Goal: Contribute content: Add original content to the website for others to see

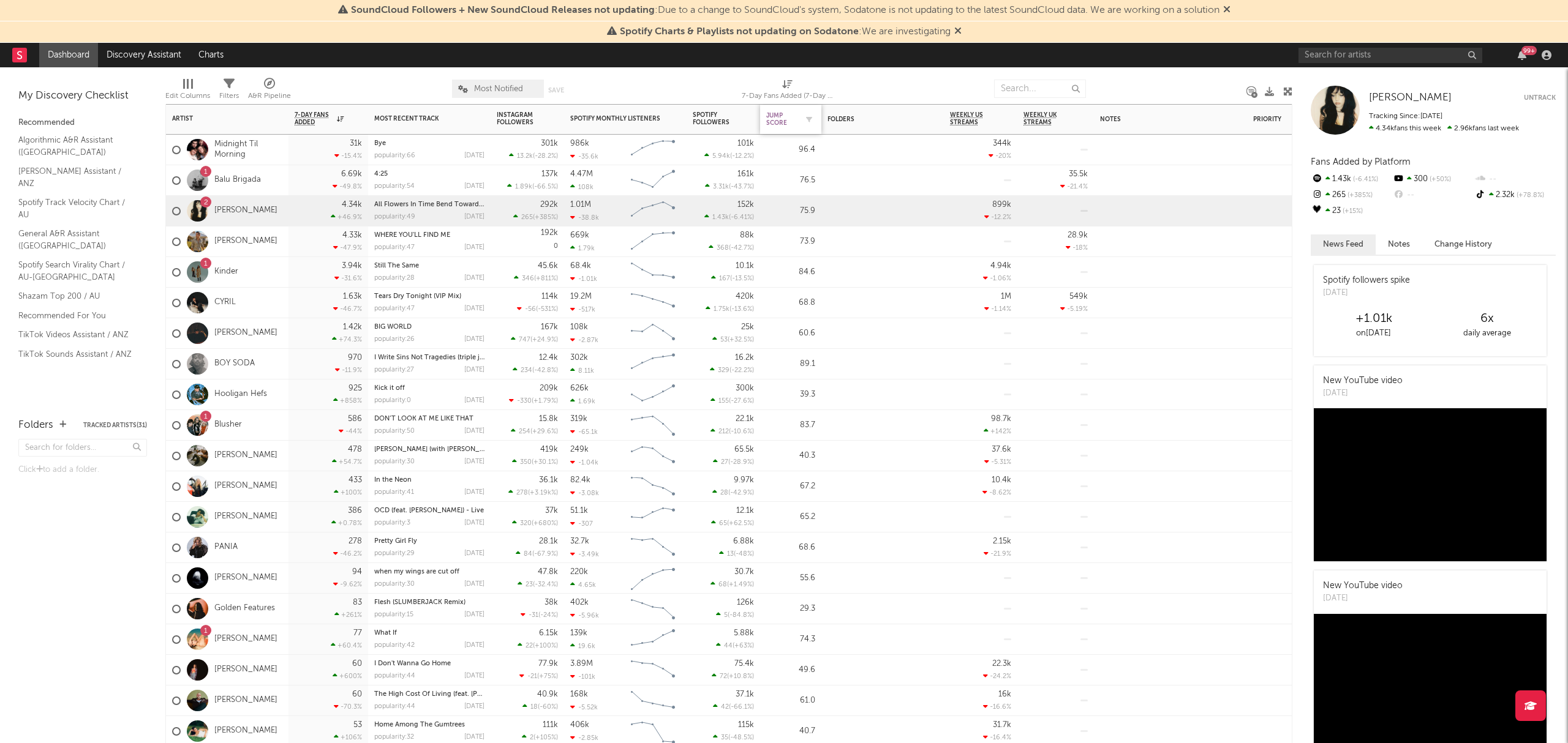
click at [785, 119] on div "Jump Score" at bounding box center [781, 119] width 31 height 15
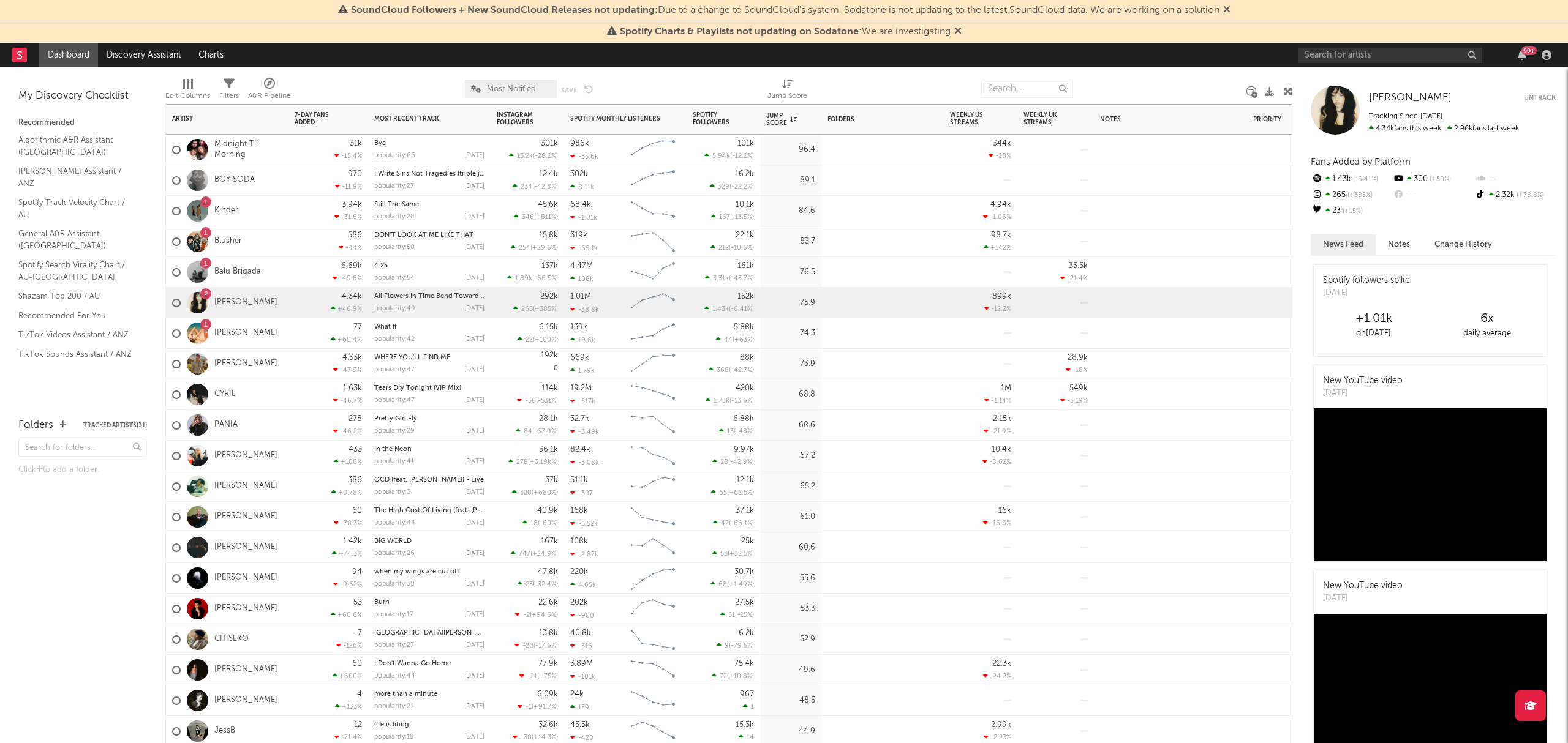
click at [285, 214] on div "1 Kinder" at bounding box center [227, 212] width 122 height 31
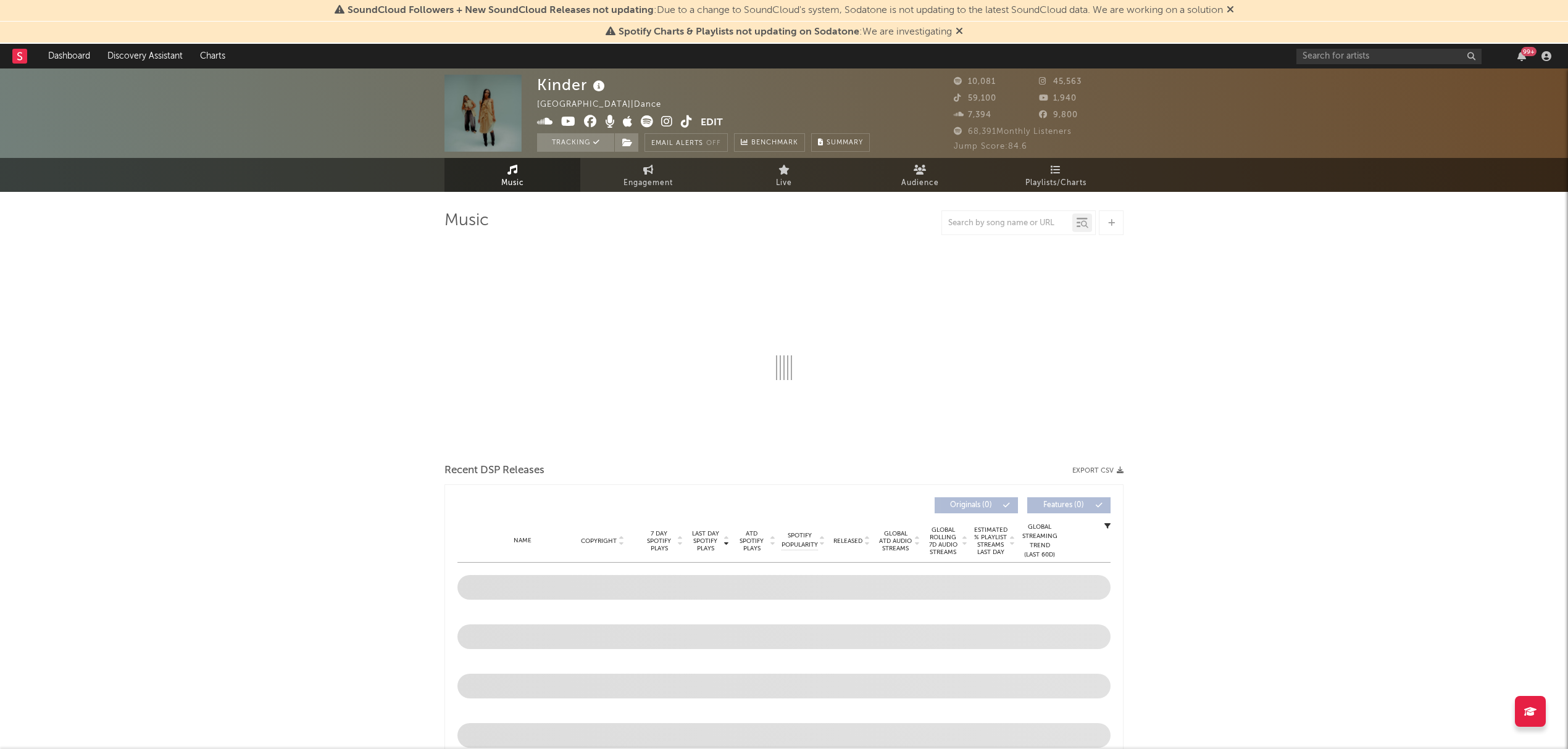
click at [961, 32] on icon at bounding box center [959, 30] width 7 height 10
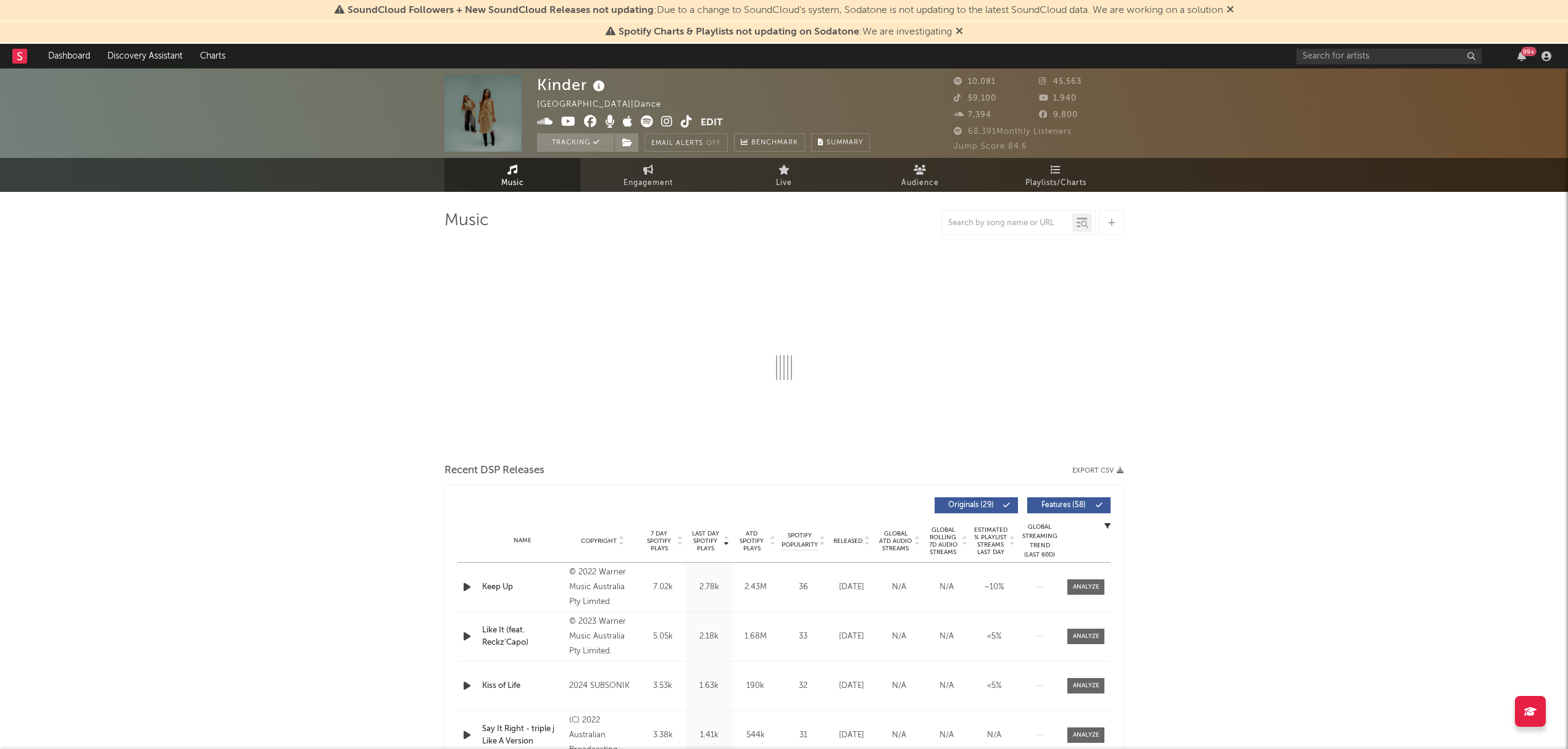
select select "6m"
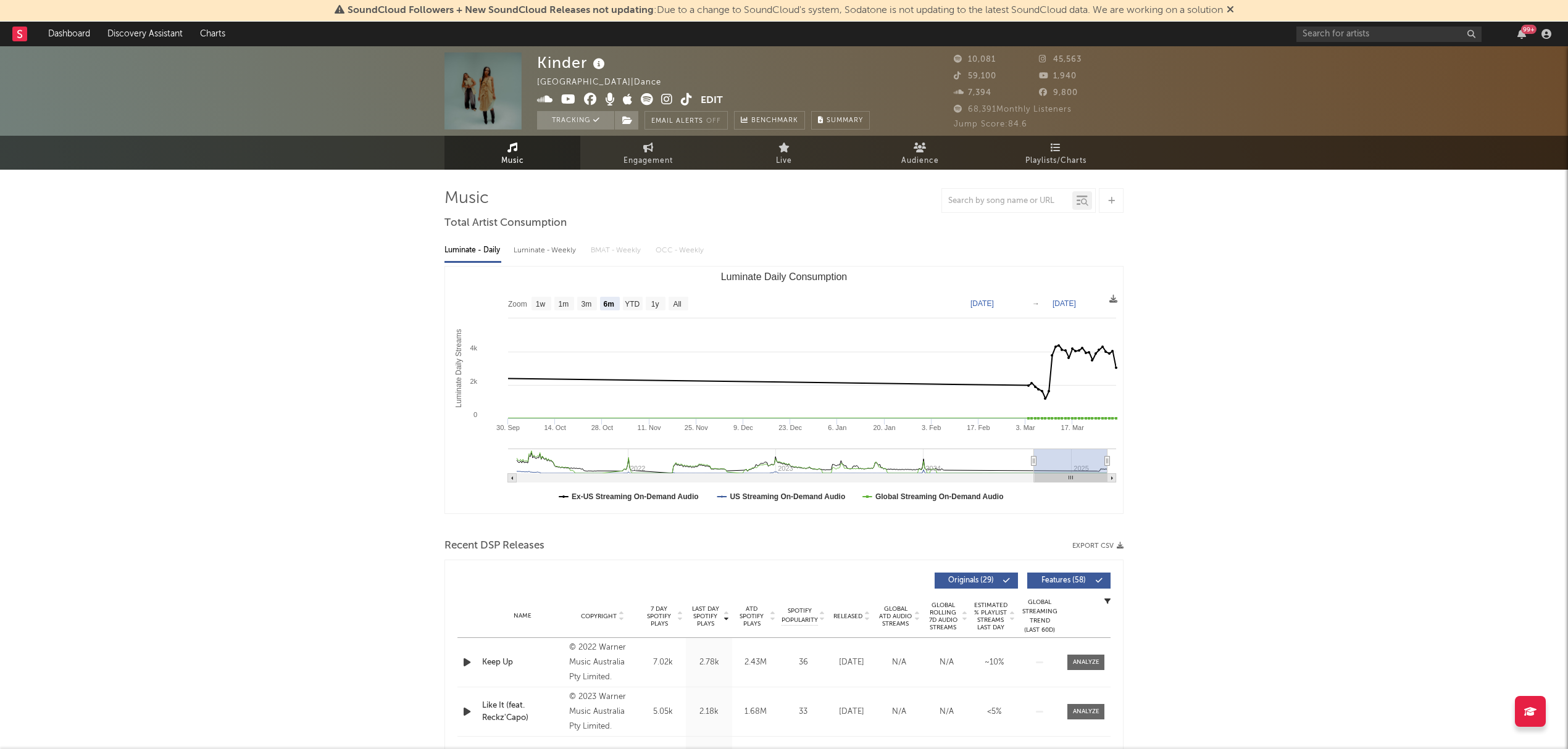
click at [1234, 10] on icon at bounding box center [1230, 9] width 7 height 10
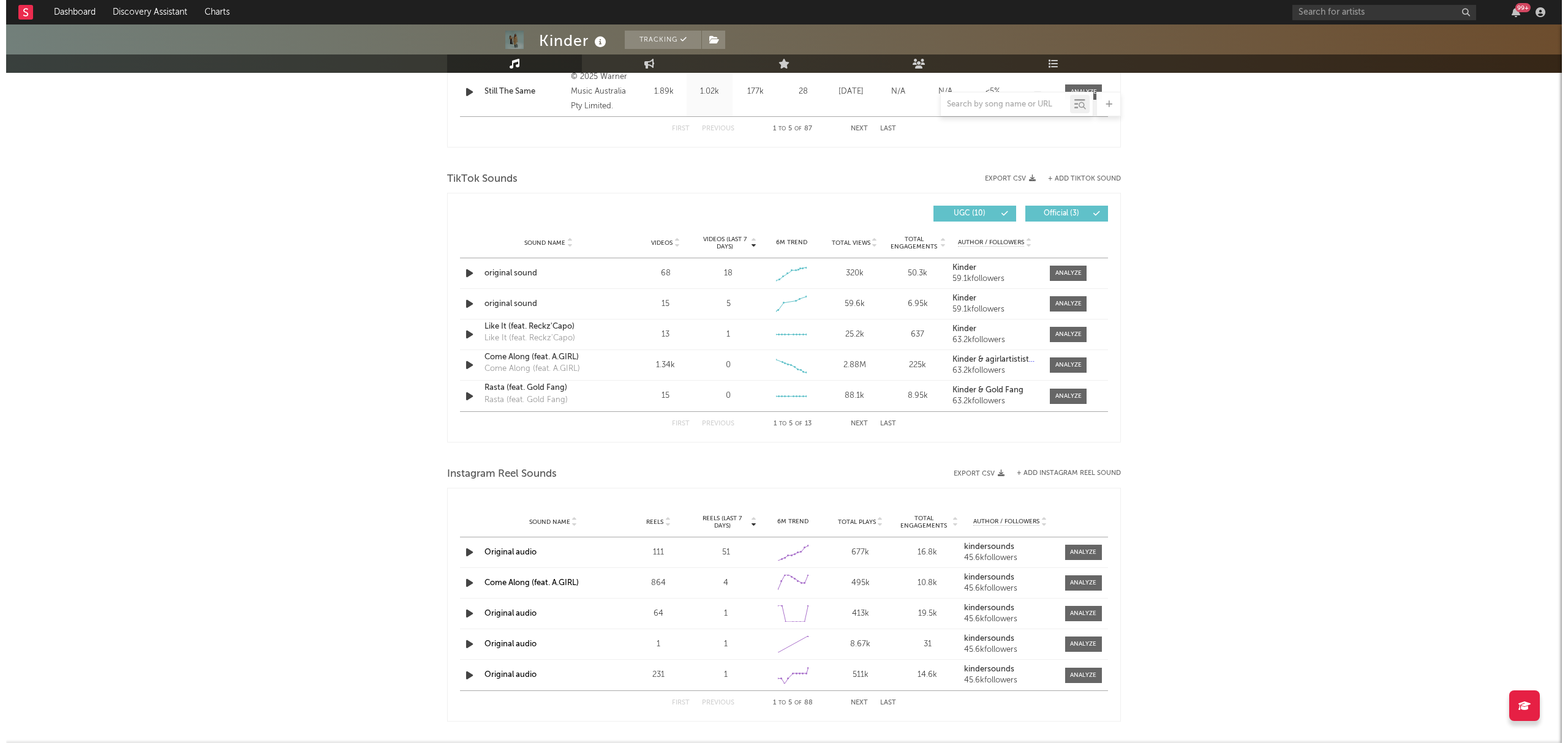
scroll to position [735, 0]
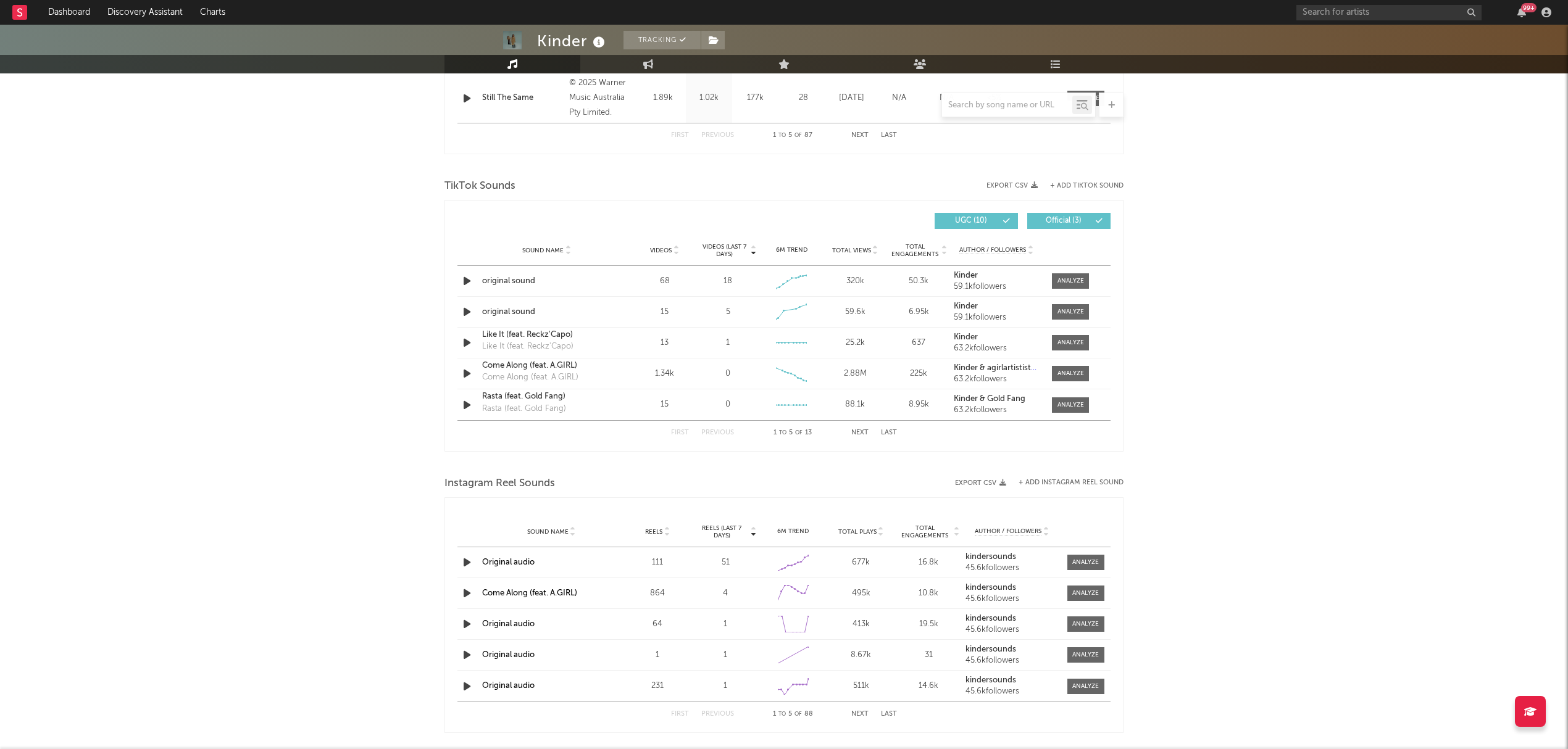
click at [1098, 184] on button "+ Add TikTok Sound" at bounding box center [1087, 186] width 73 height 6
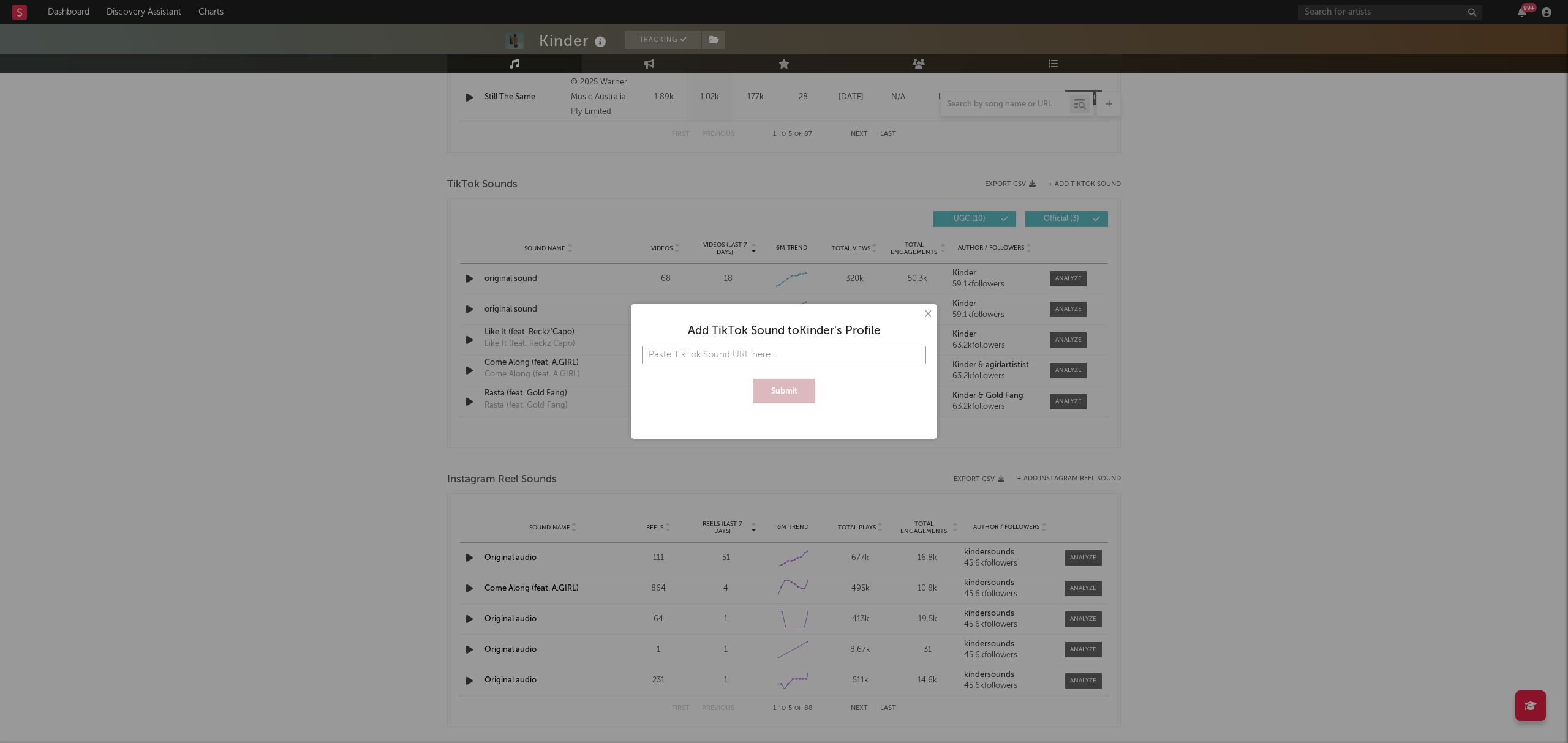
click at [812, 356] on input "text" at bounding box center [784, 355] width 285 height 19
paste input "https://www.tiktok.com/@kindersounds/video/7540793410488159496?is_from_webapp=1…"
type input "https://www.tiktok.com/@kindersounds/video/7540793410488159496?is_from_webapp=1…"
click at [792, 393] on button "Submit" at bounding box center [784, 391] width 62 height 24
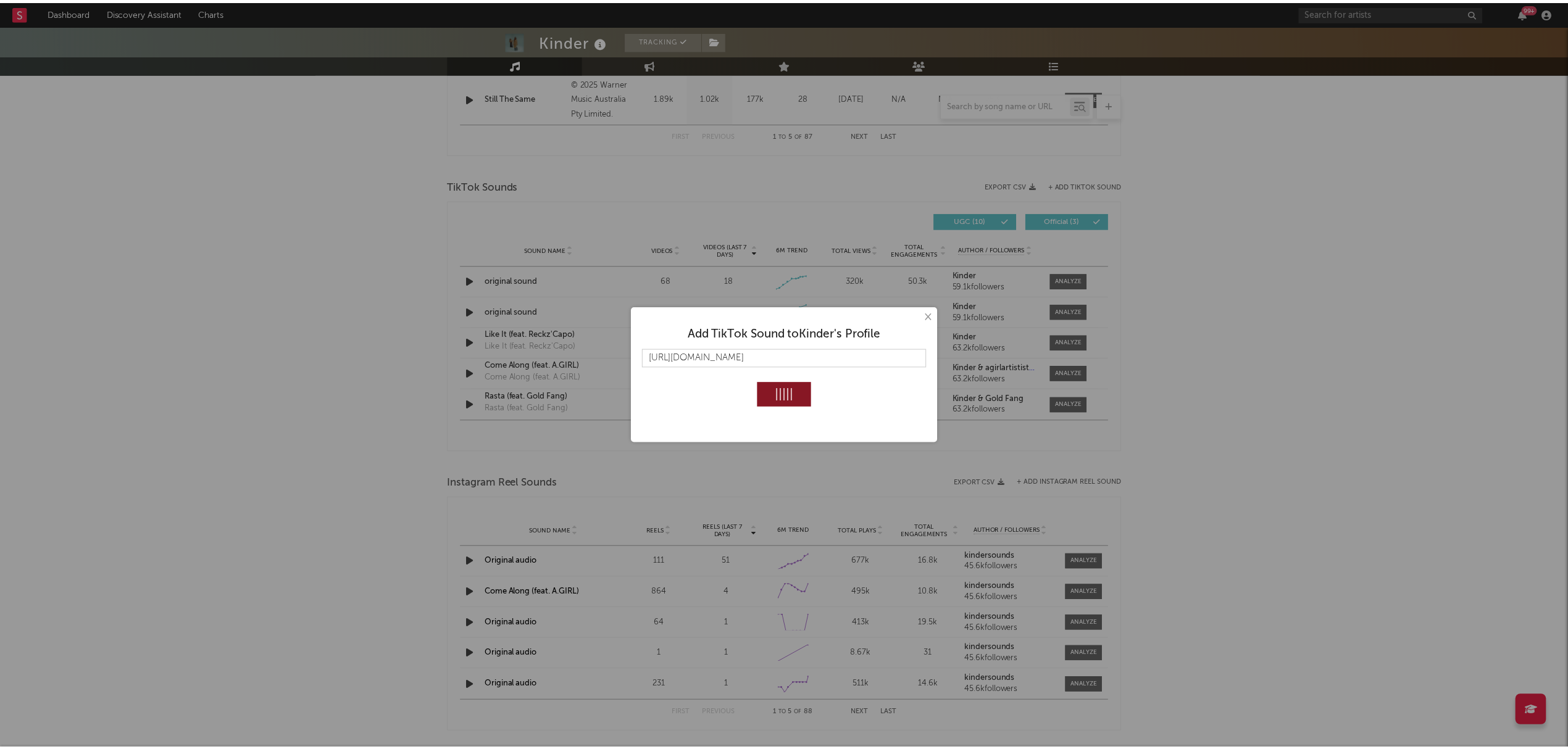
scroll to position [0, 0]
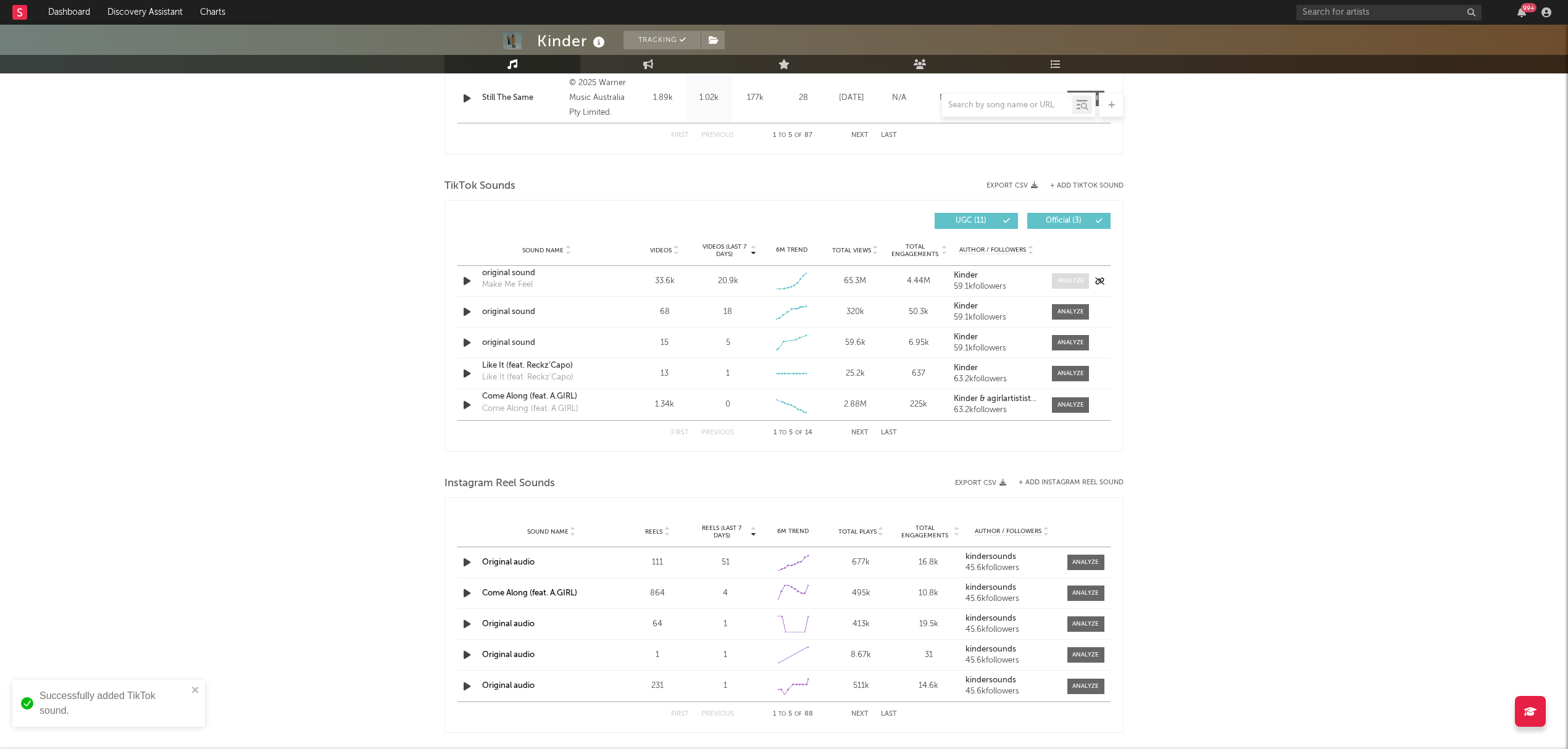
click at [1070, 282] on div at bounding box center [1070, 281] width 27 height 9
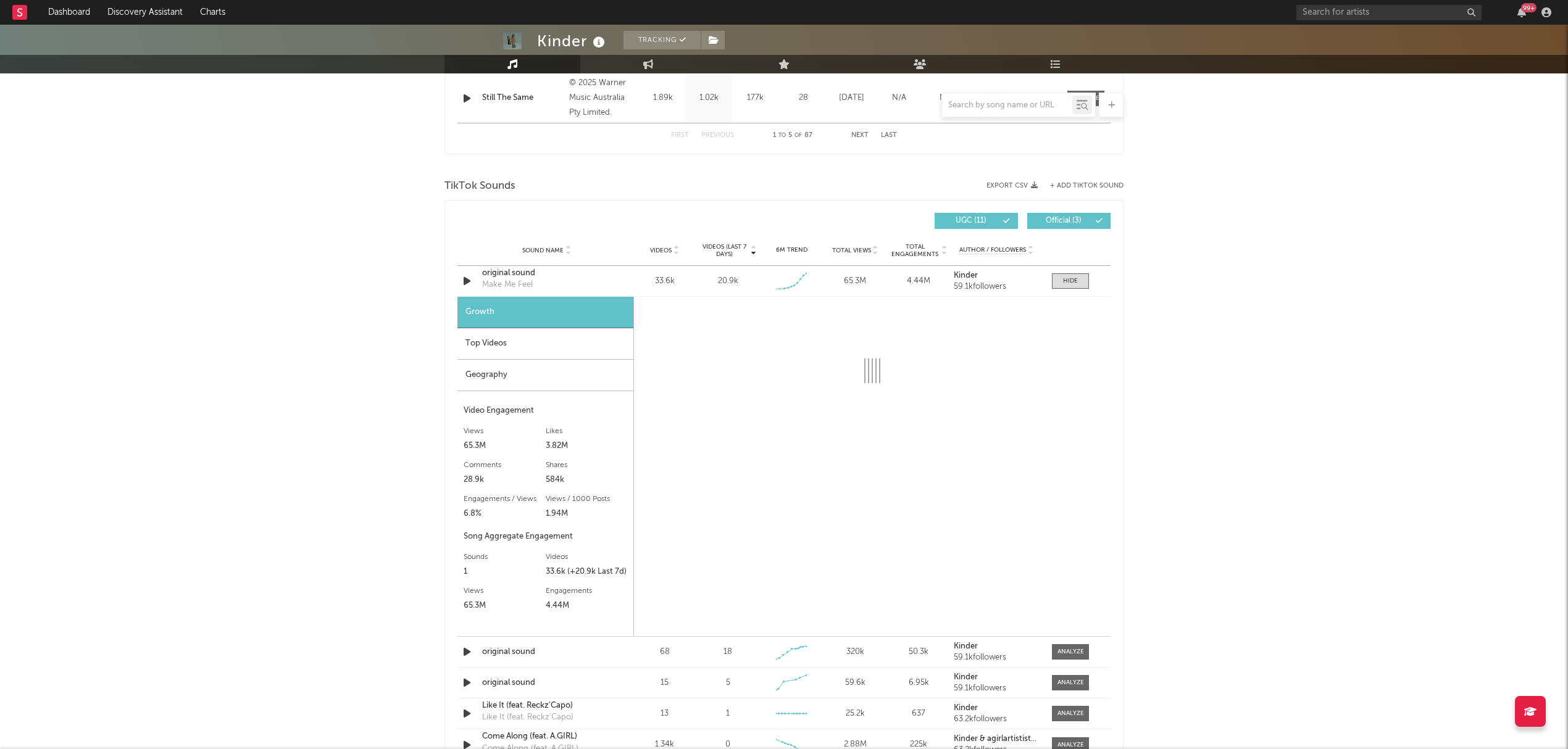
select select "1w"
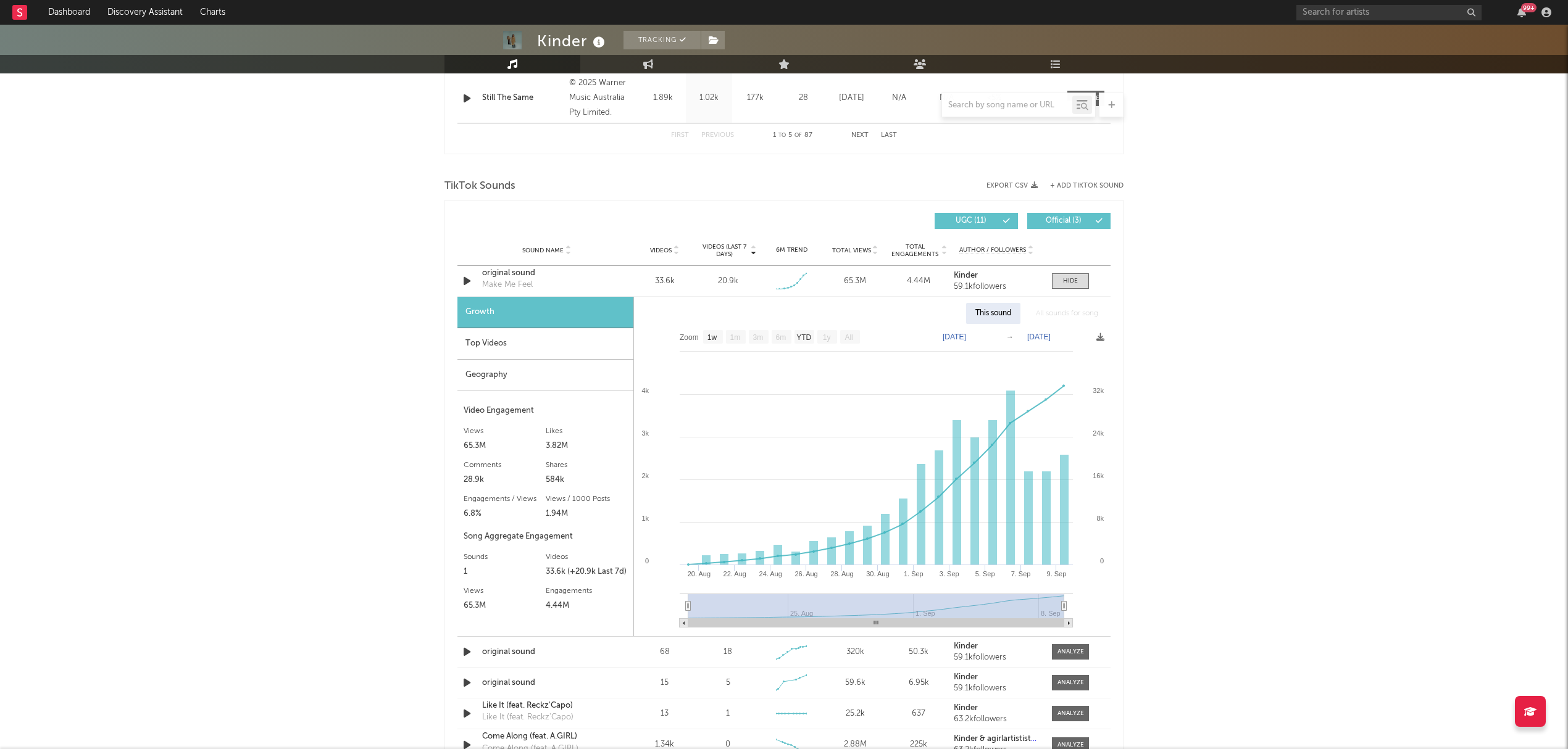
scroll to position [823, 0]
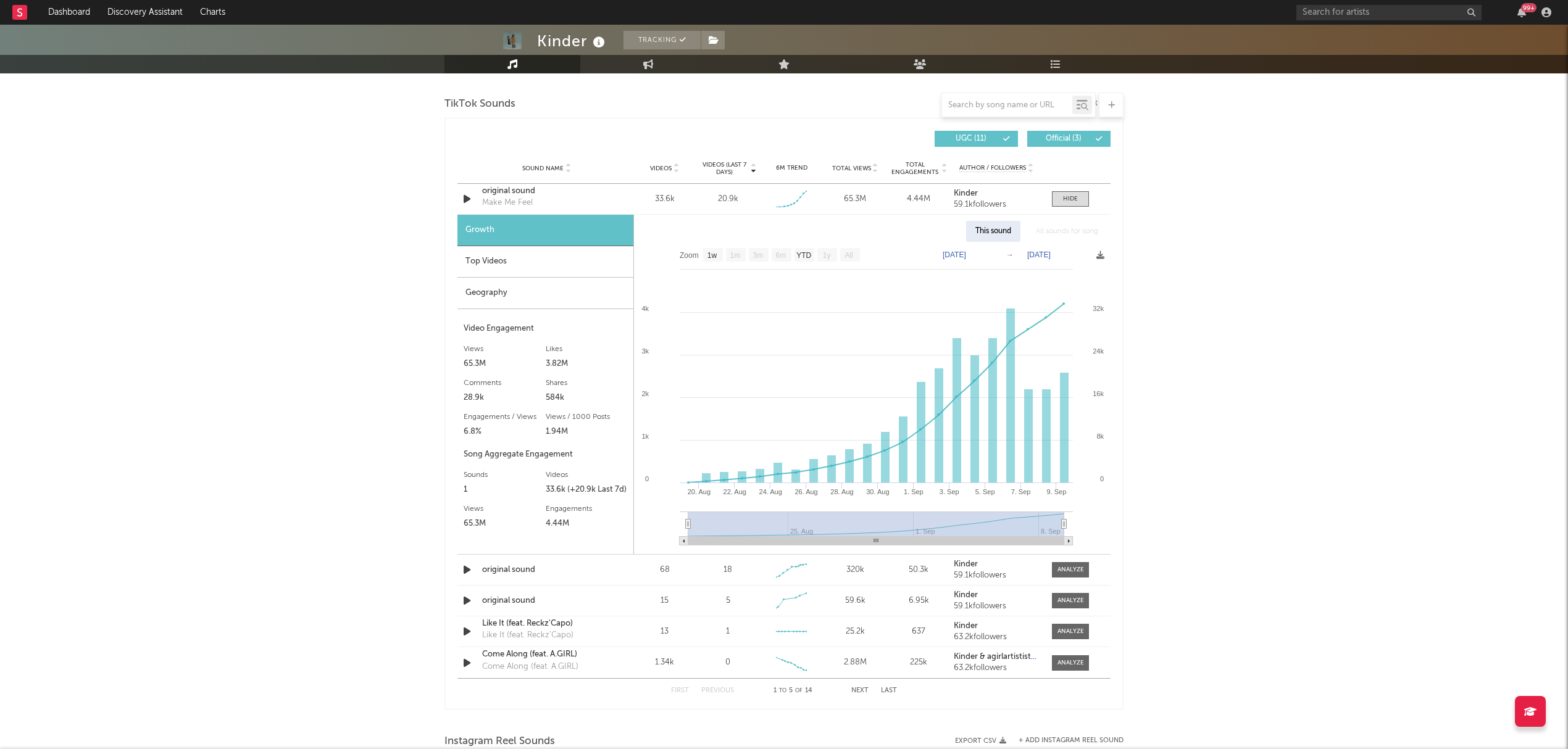
click at [517, 295] on div "Geography" at bounding box center [545, 293] width 176 height 32
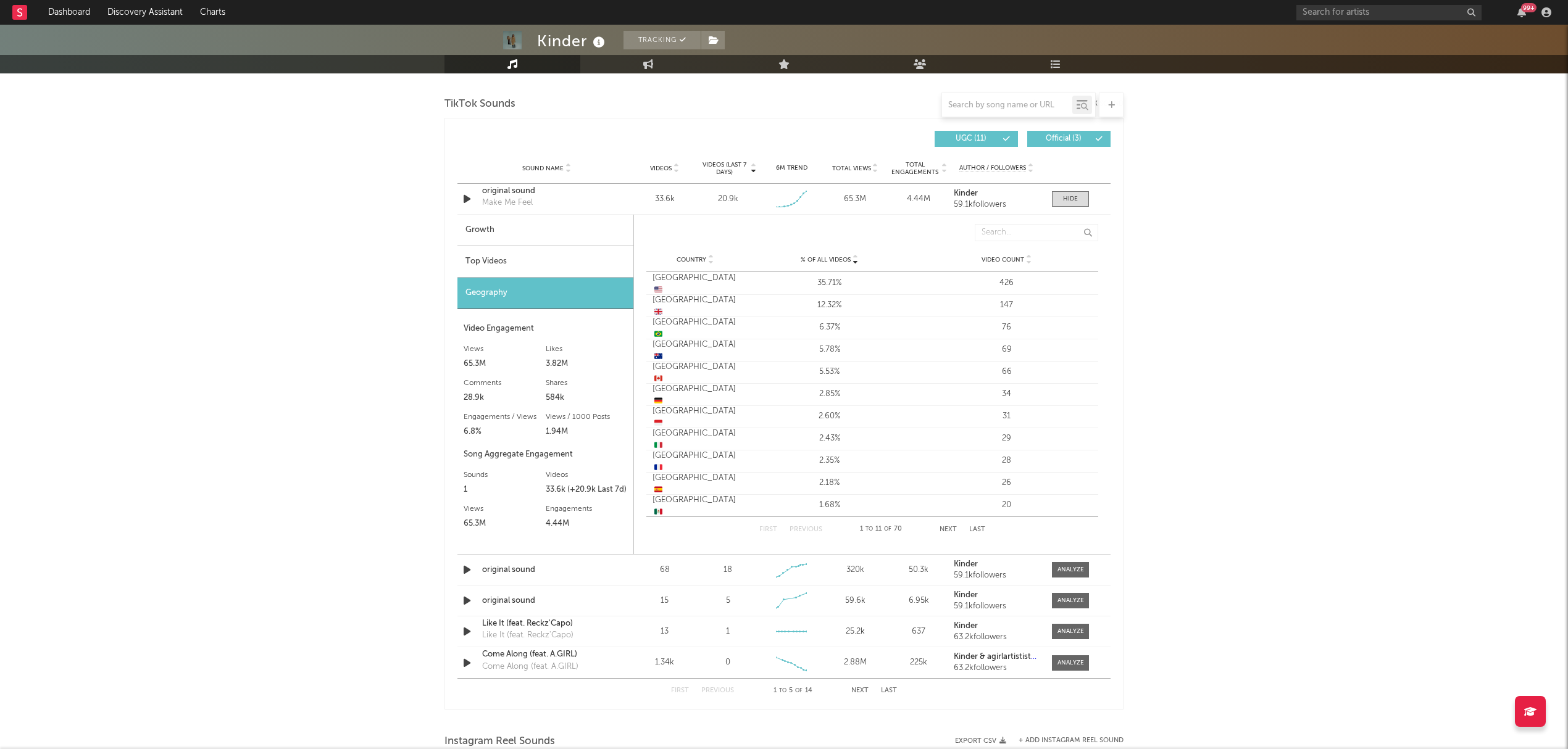
click at [490, 269] on div "Top Videos" at bounding box center [545, 262] width 176 height 32
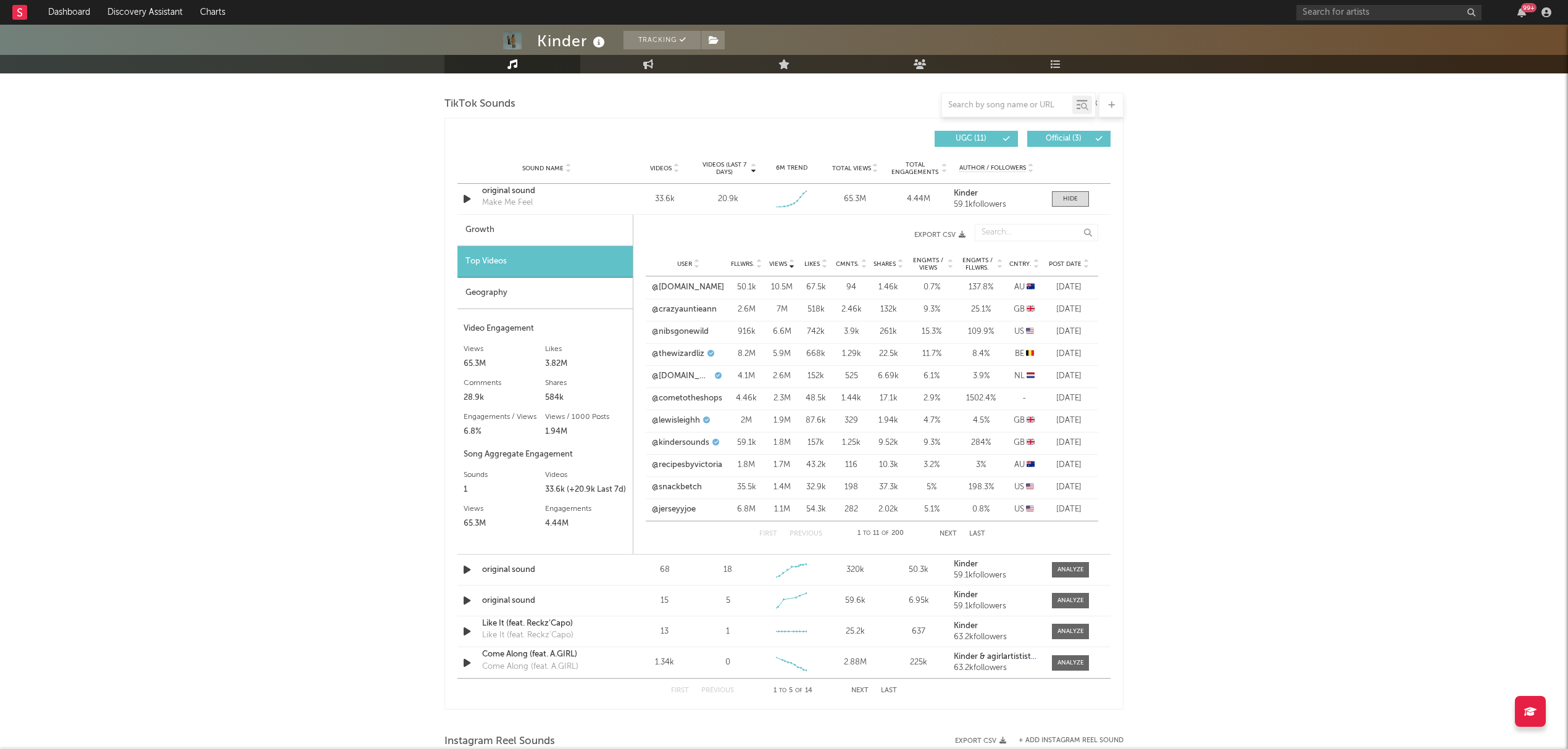
click at [1208, 364] on div "Kinder Tracking Australia | Dance Edit Tracking Email Alerts Off Benchmark Summ…" at bounding box center [784, 304] width 1568 height 2204
drag, startPoint x: 532, startPoint y: 236, endPoint x: 552, endPoint y: 241, distance: 20.6
click at [532, 236] on div "Growth" at bounding box center [545, 230] width 175 height 32
select select "1w"
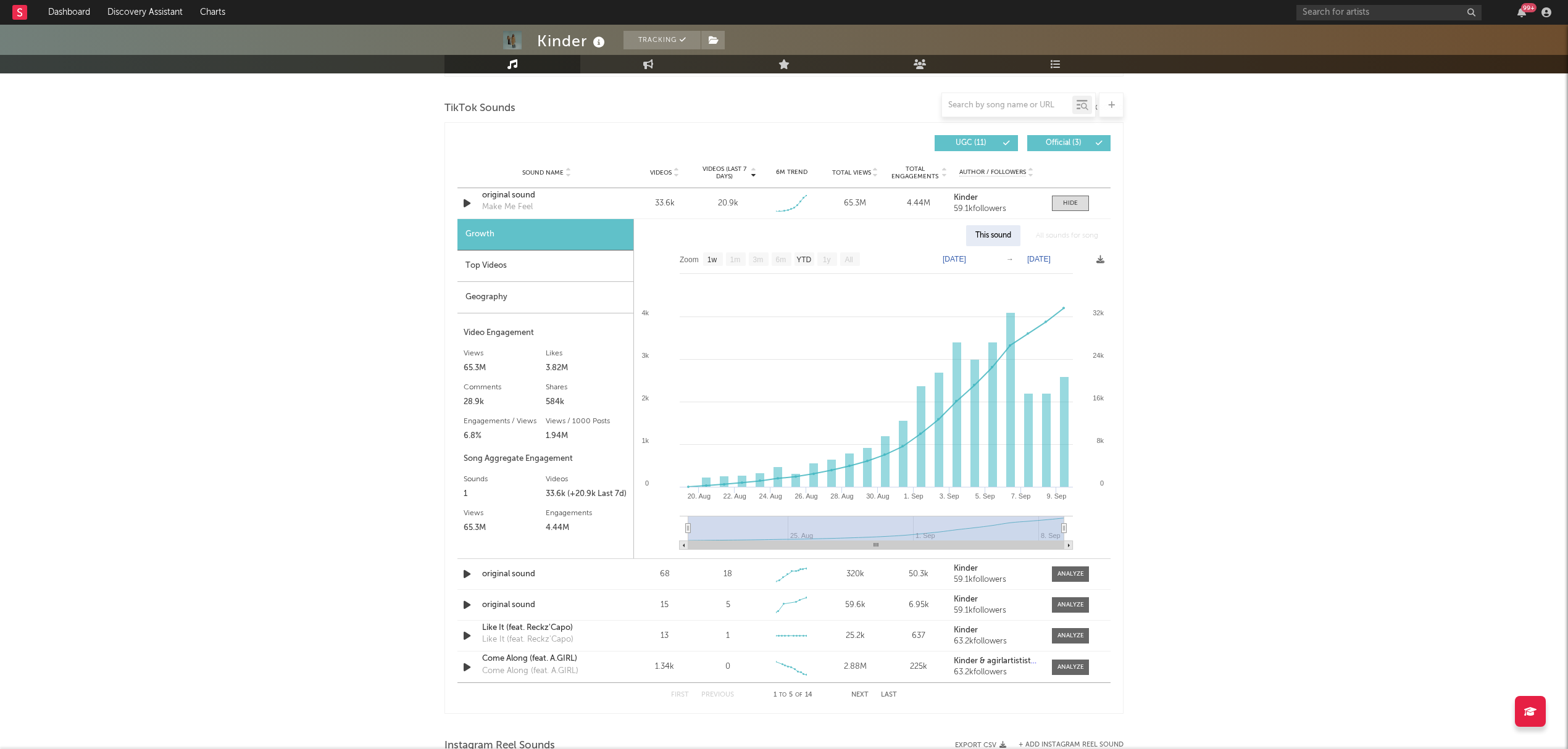
scroll to position [988, 0]
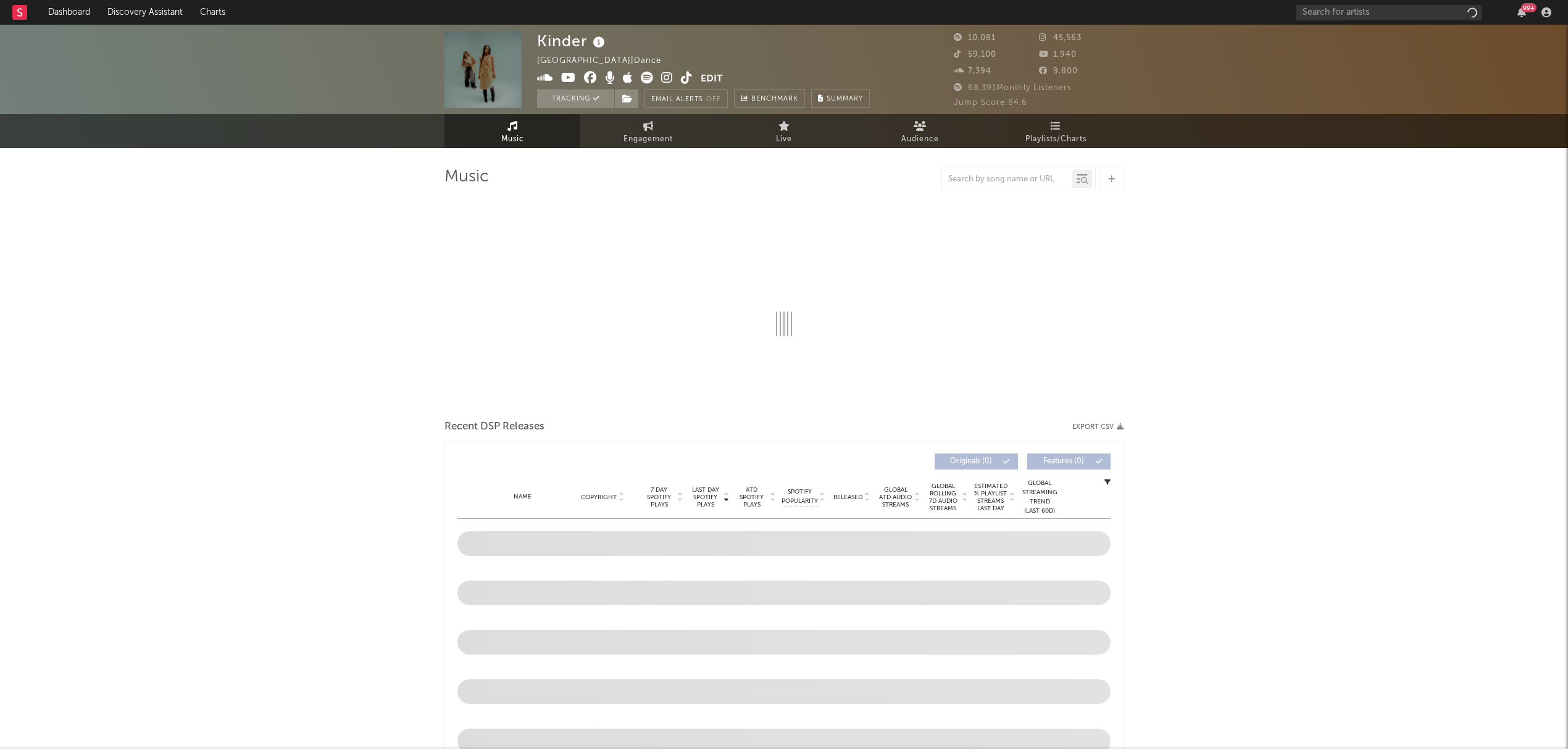
select select "6m"
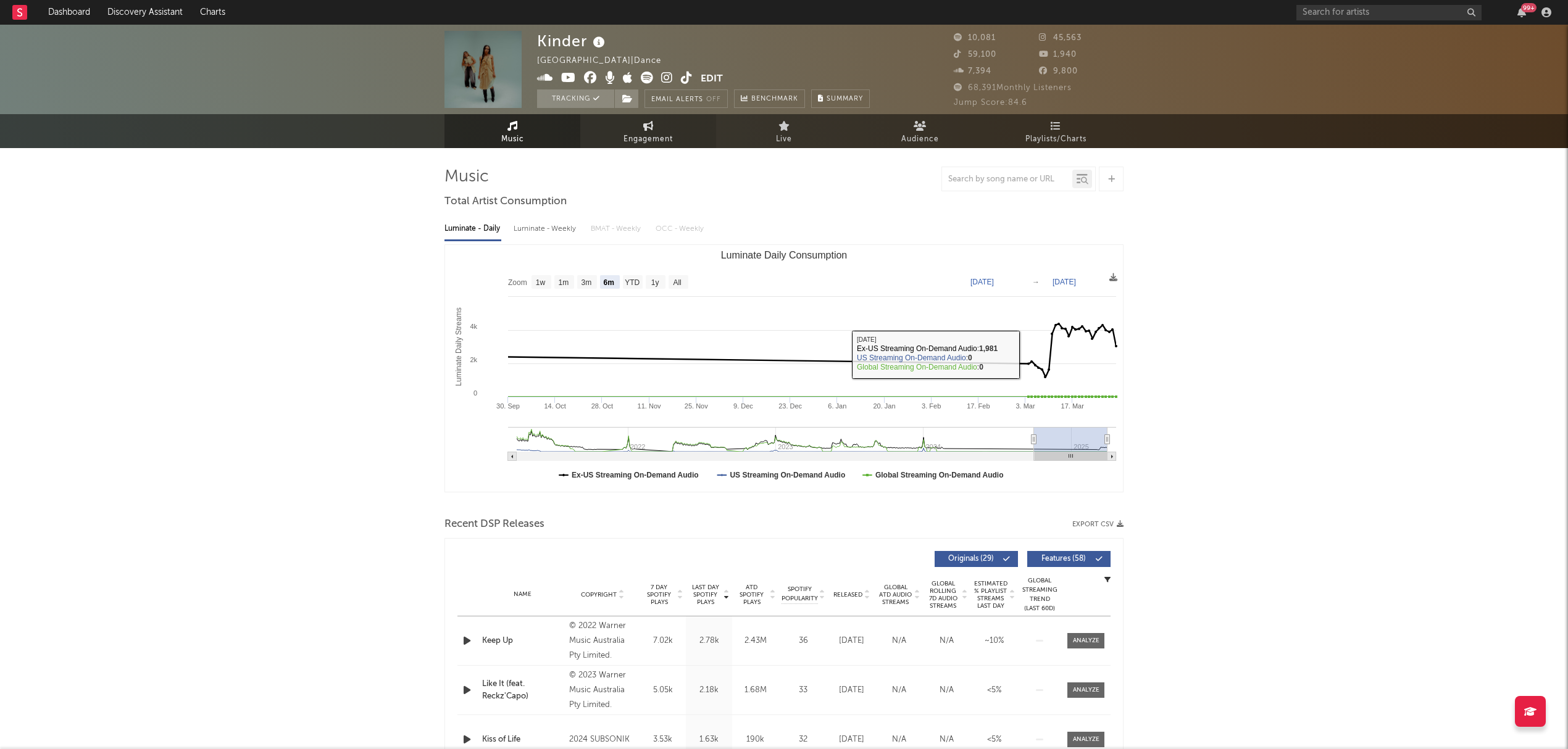
click at [641, 127] on link "Engagement" at bounding box center [648, 131] width 136 height 34
select select "1w"
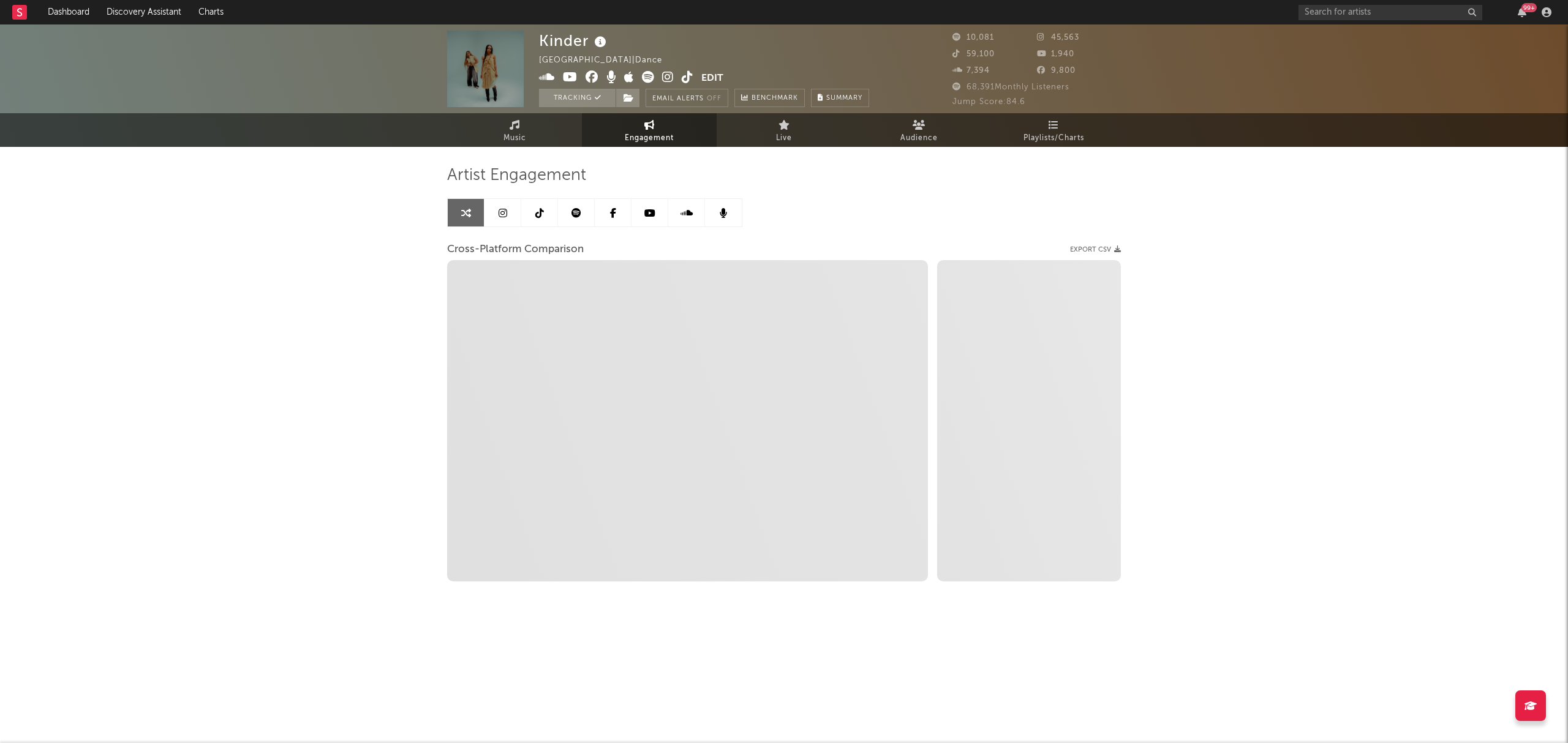
select select "1m"
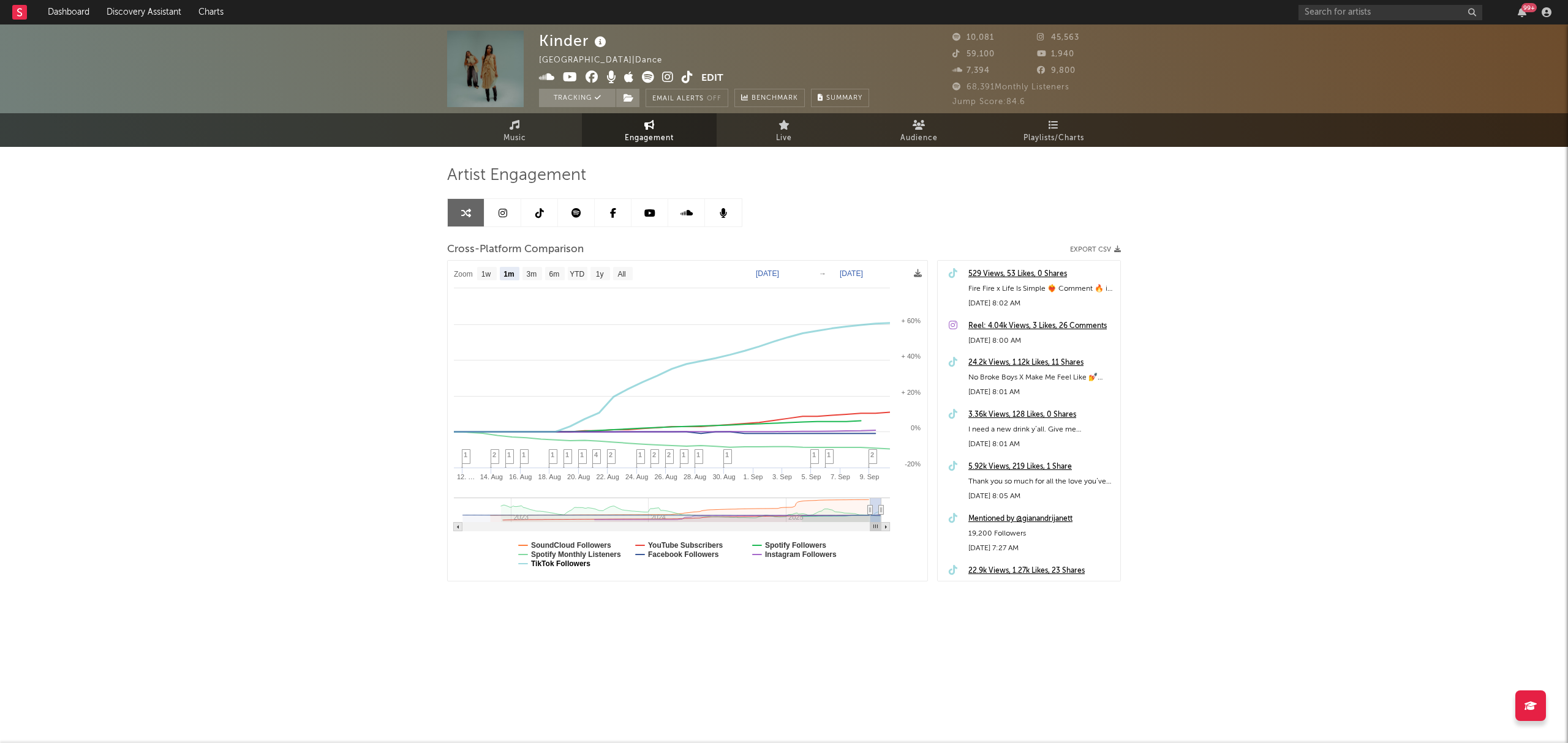
click at [581, 563] on text "TikTok Followers" at bounding box center [561, 564] width 59 height 8
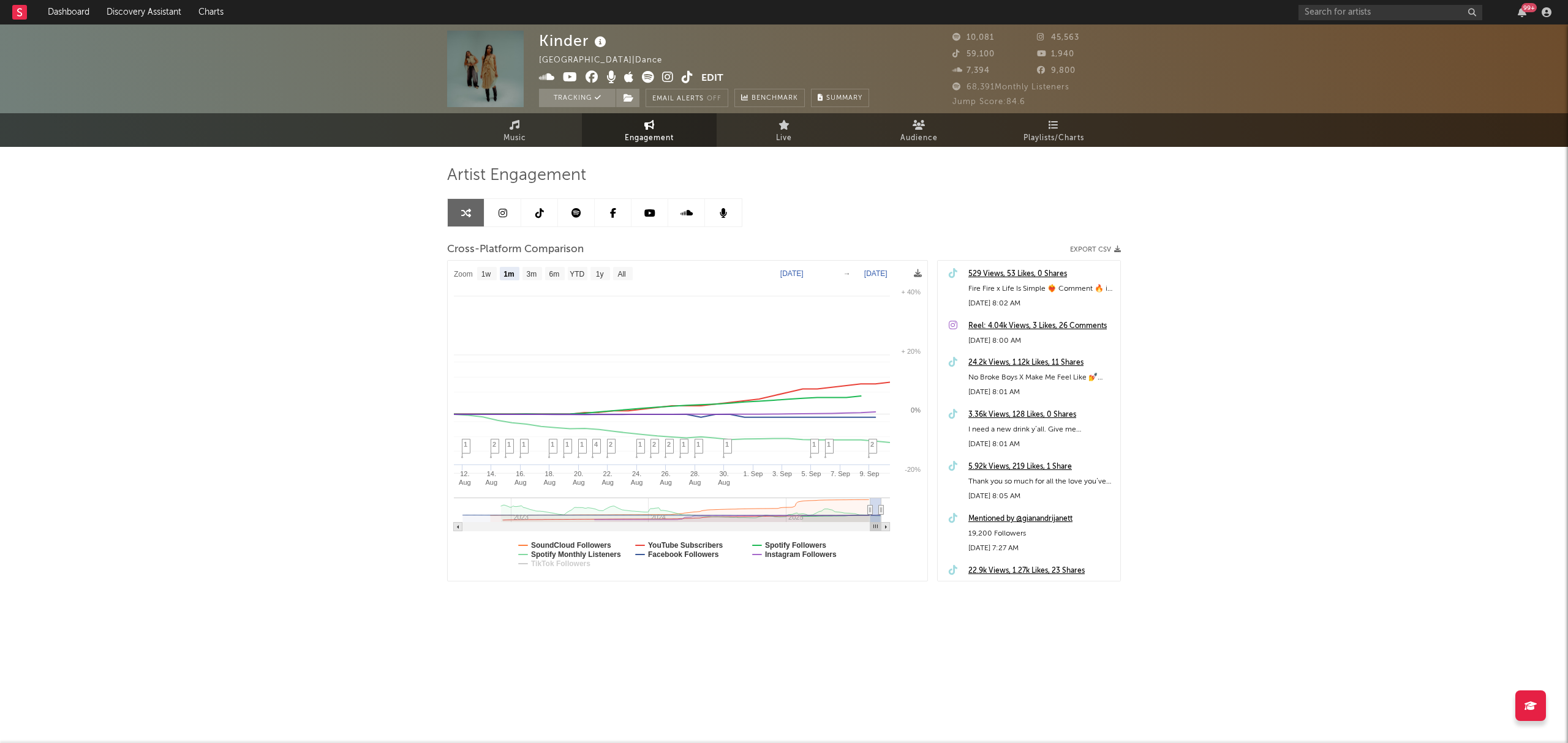
select select "1m"
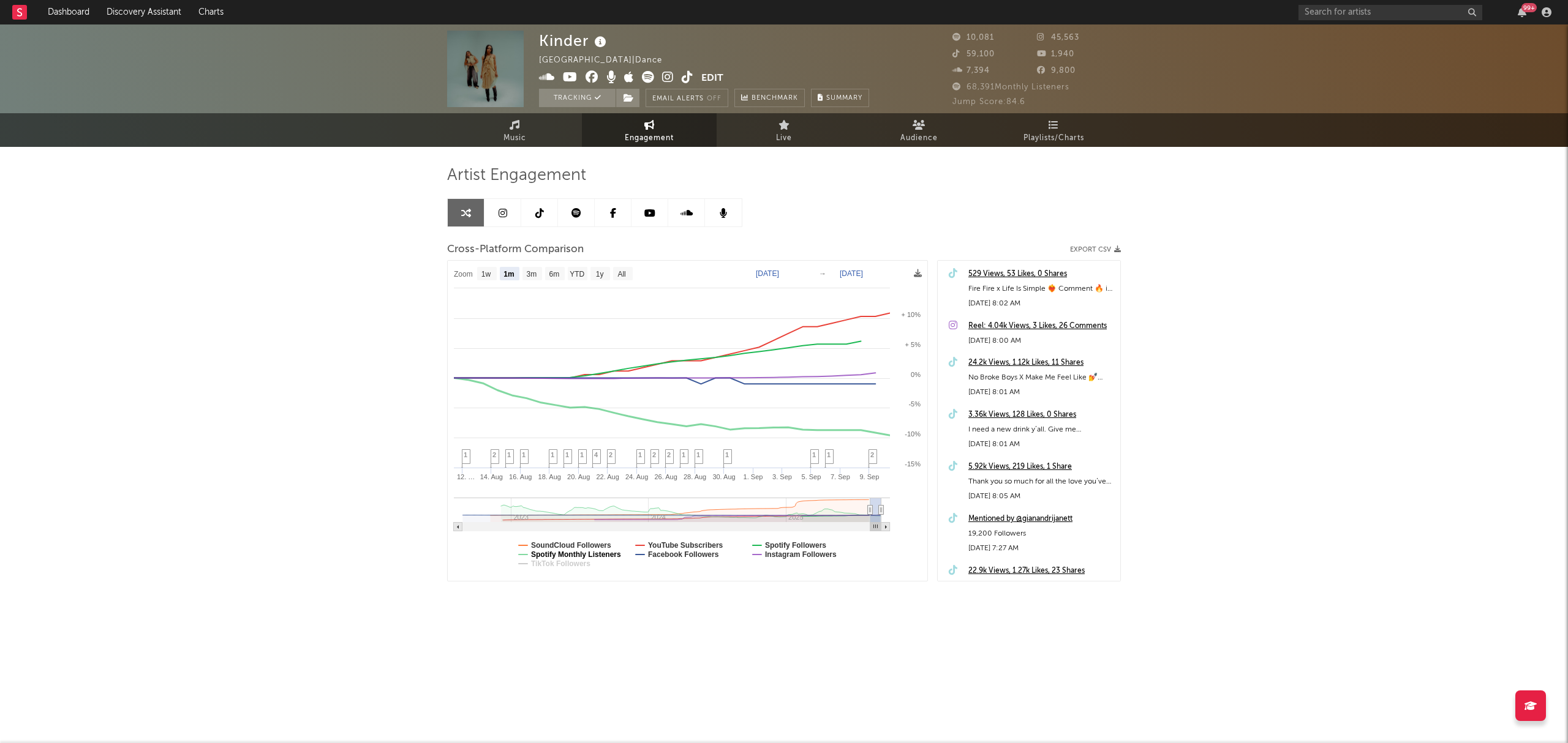
click at [590, 556] on text "Spotify Monthly Listeners" at bounding box center [576, 555] width 90 height 8
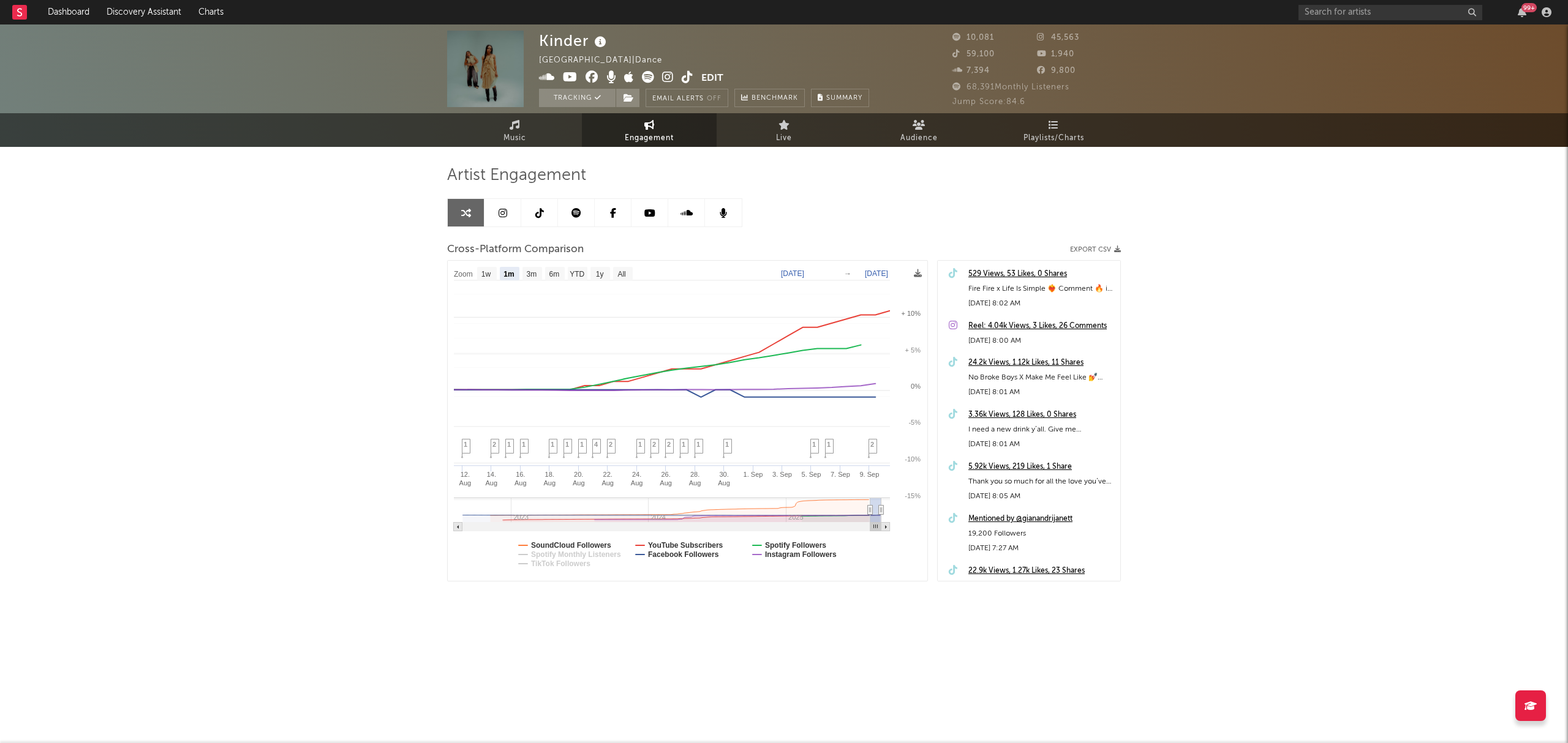
select select "1m"
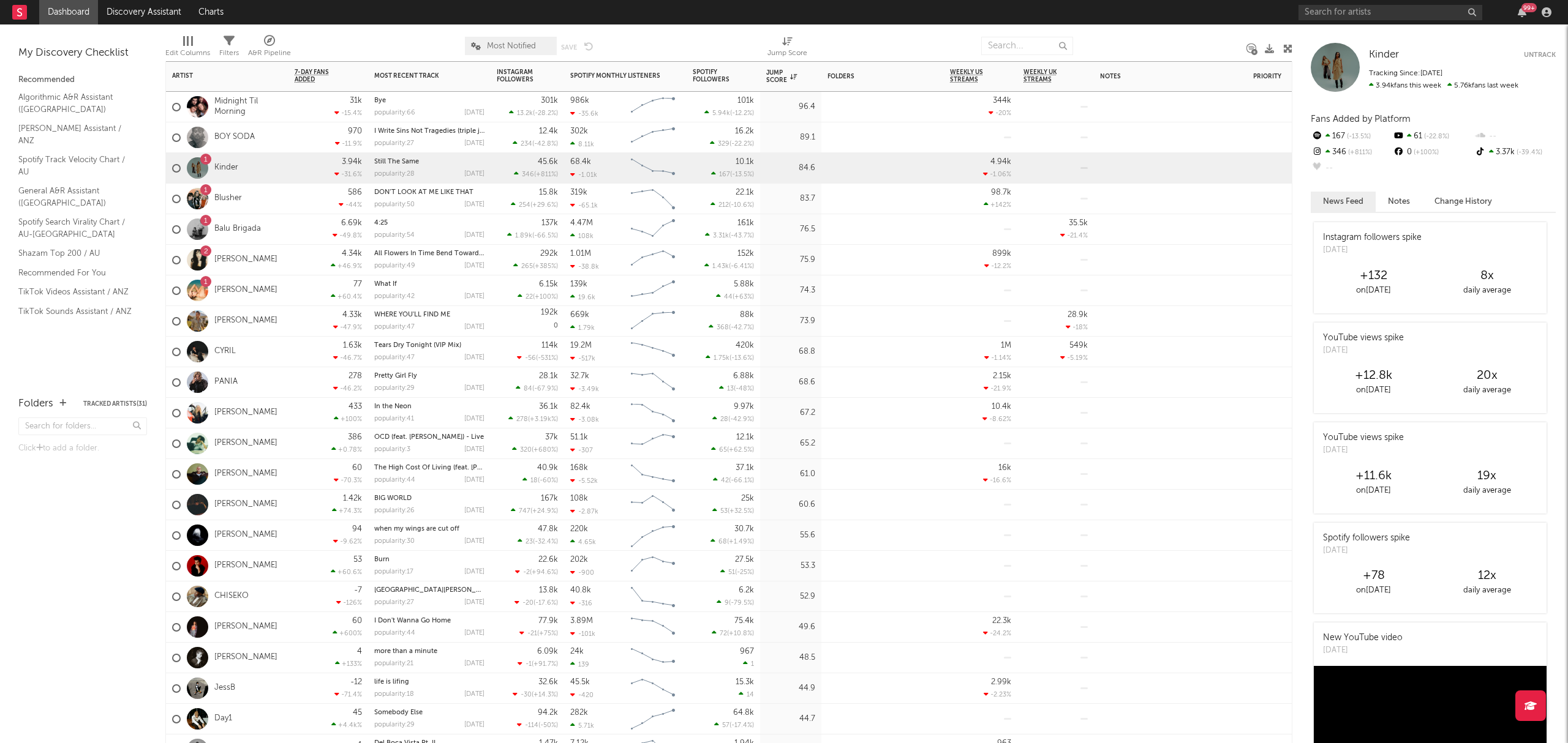
click at [261, 202] on div "1 Blusher" at bounding box center [227, 199] width 122 height 31
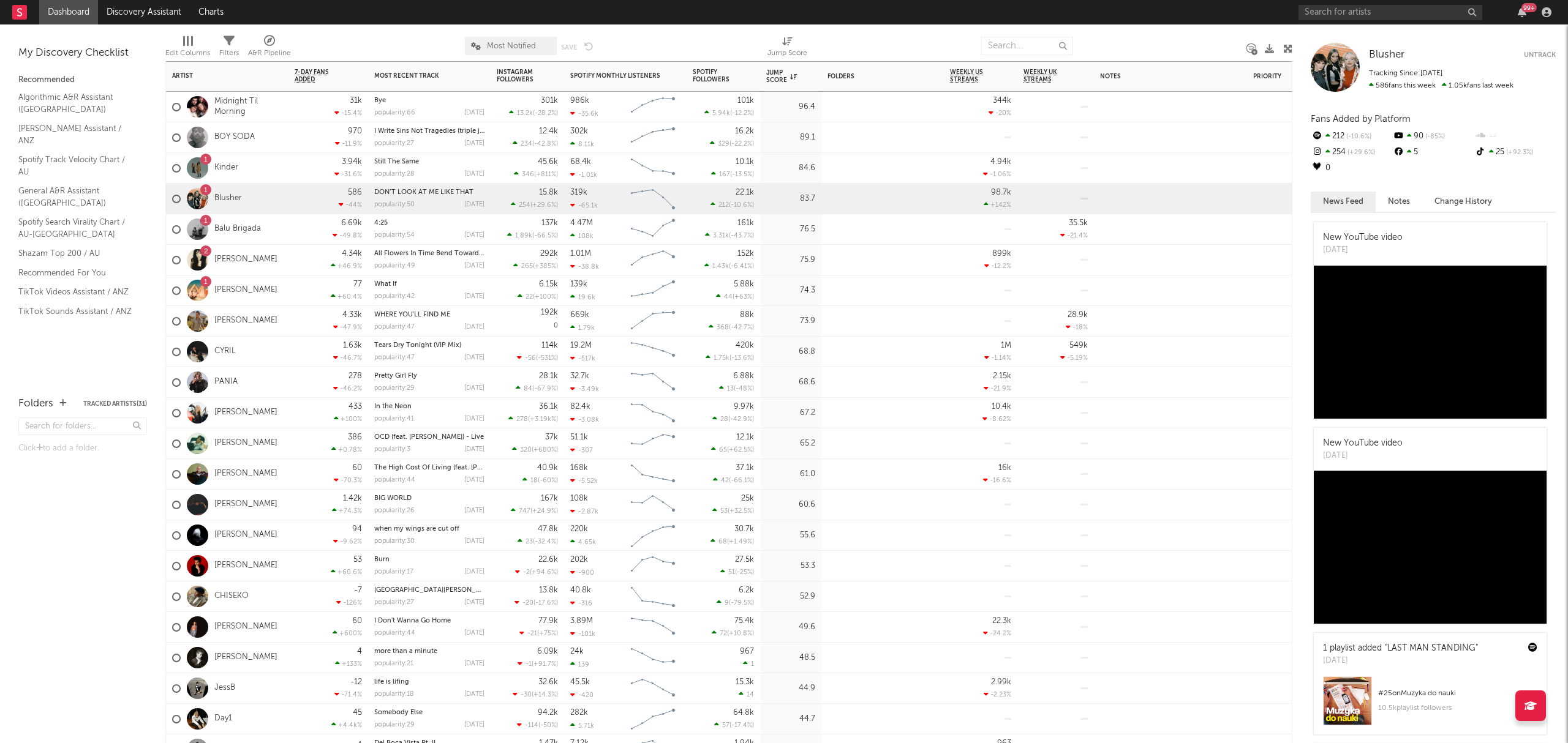
click at [924, 264] on div at bounding box center [882, 257] width 122 height 24
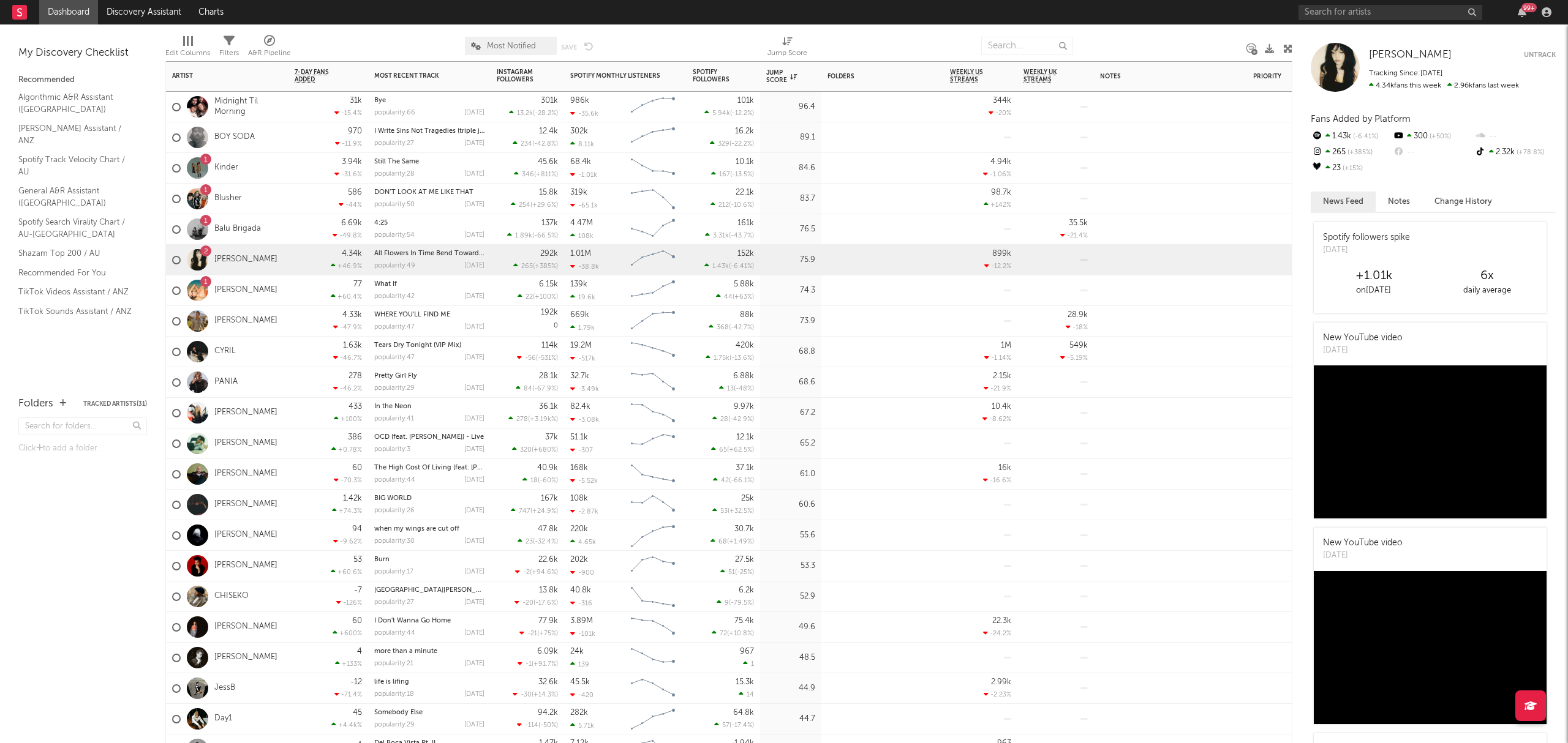
click at [897, 190] on div at bounding box center [882, 196] width 122 height 24
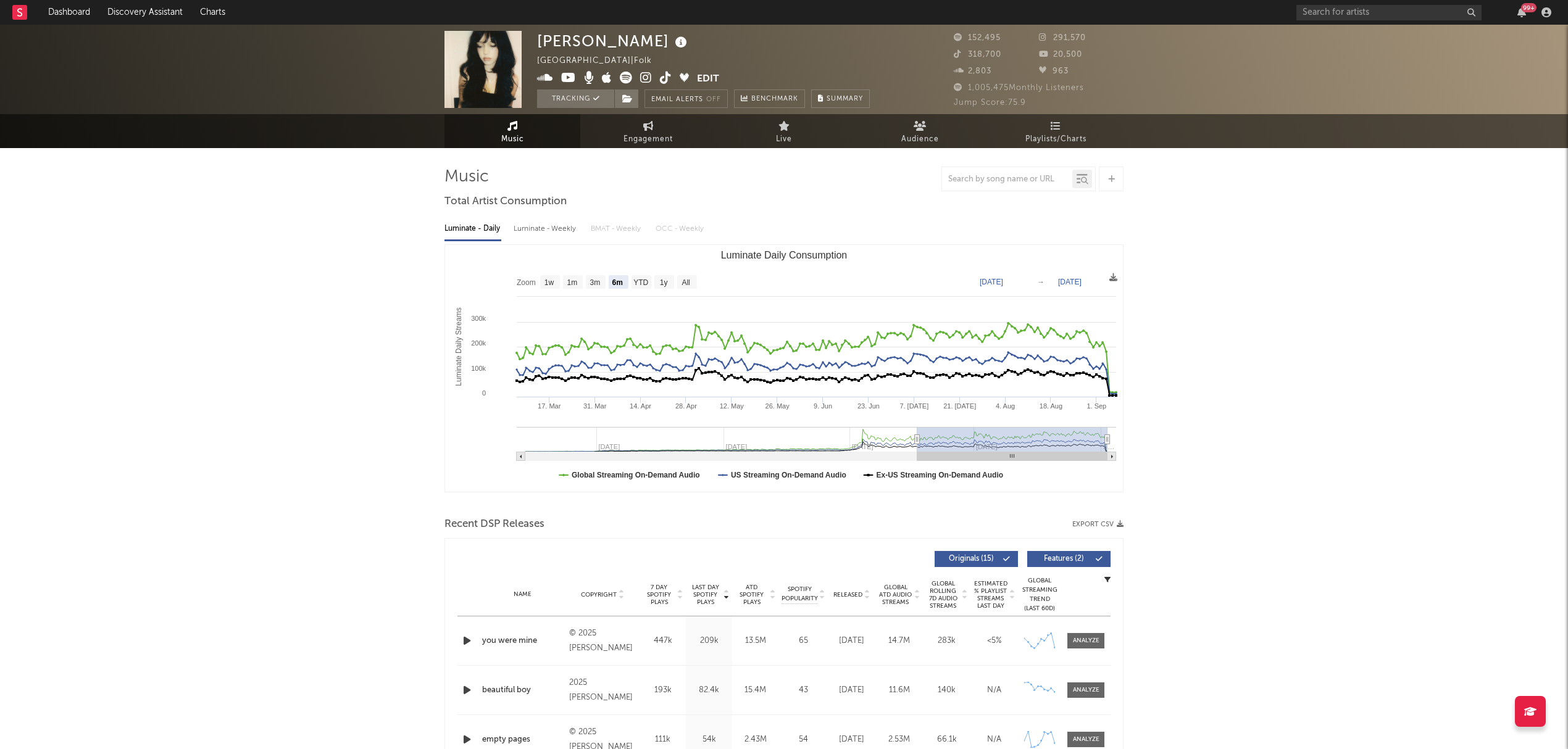
select select "6m"
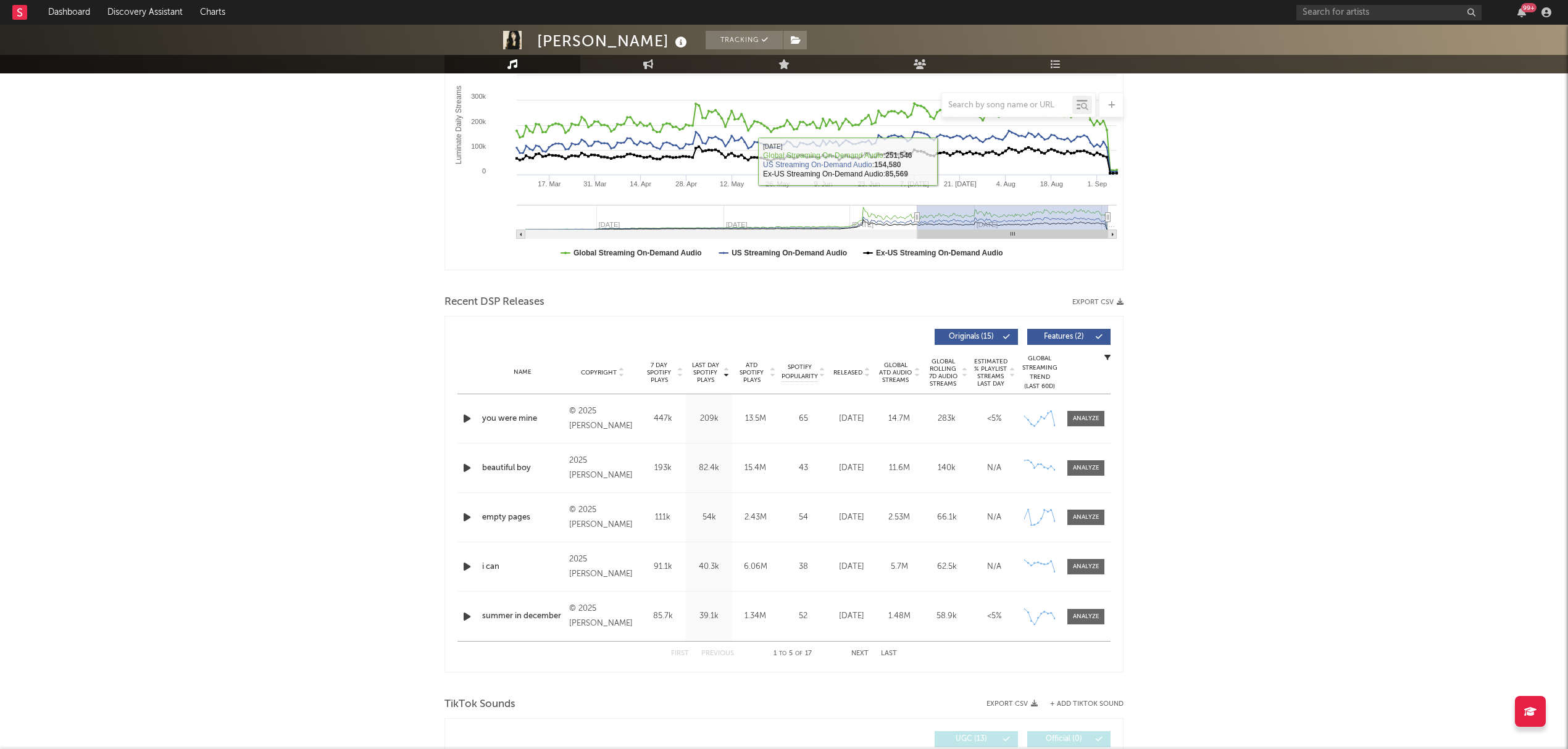
scroll to position [247, 0]
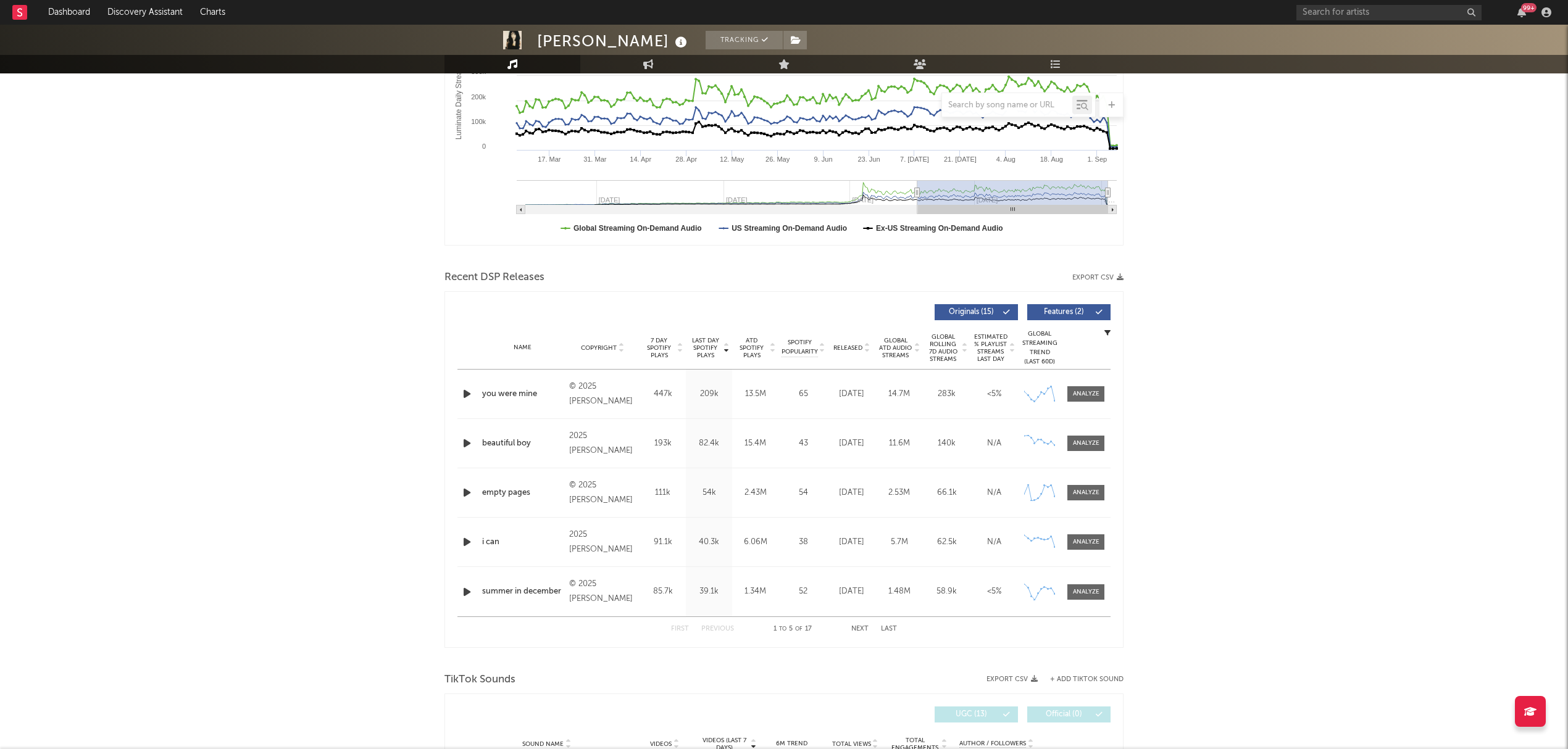
drag, startPoint x: 1085, startPoint y: 391, endPoint x: 1200, endPoint y: 443, distance: 126.2
click at [1085, 391] on div at bounding box center [1086, 394] width 27 height 9
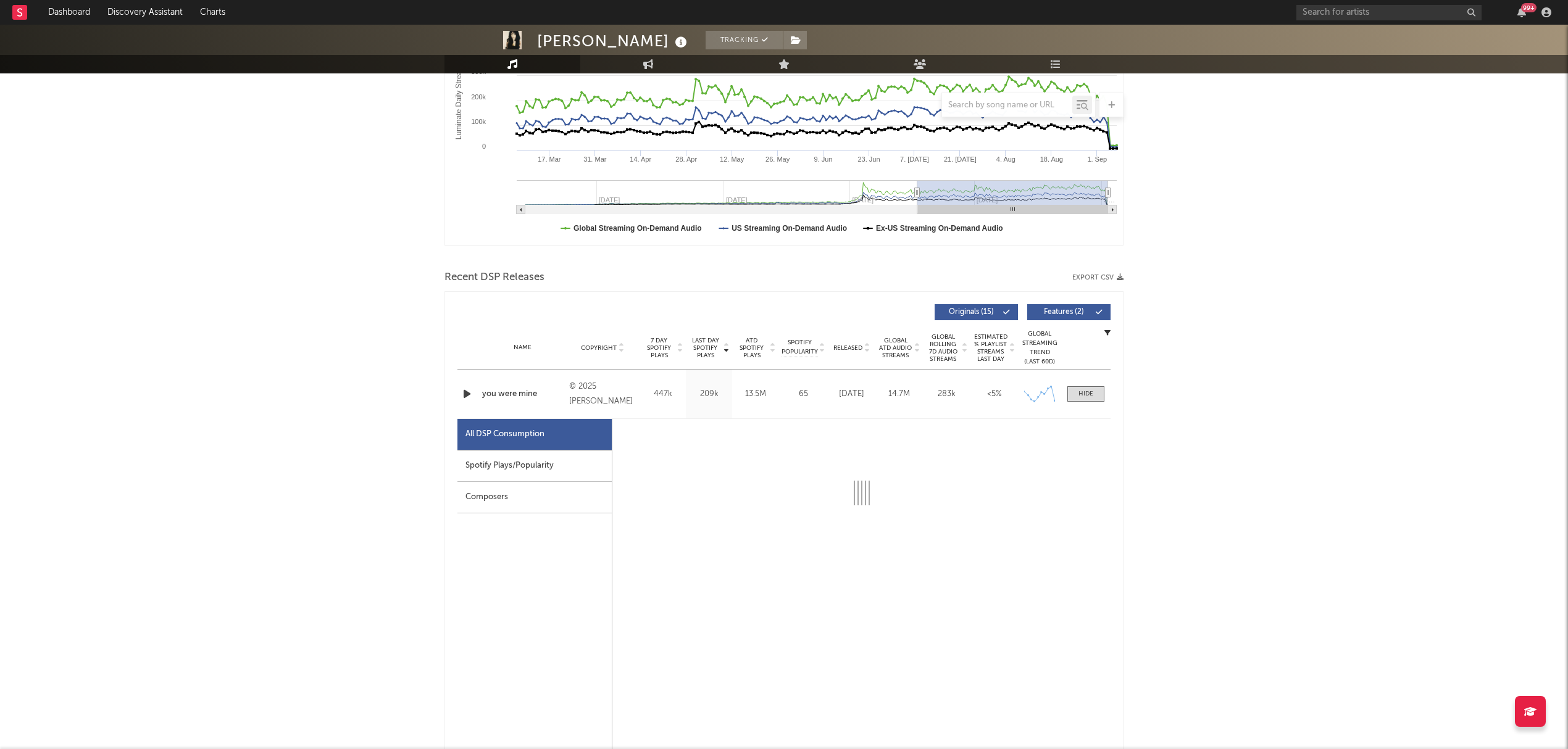
select select "6m"
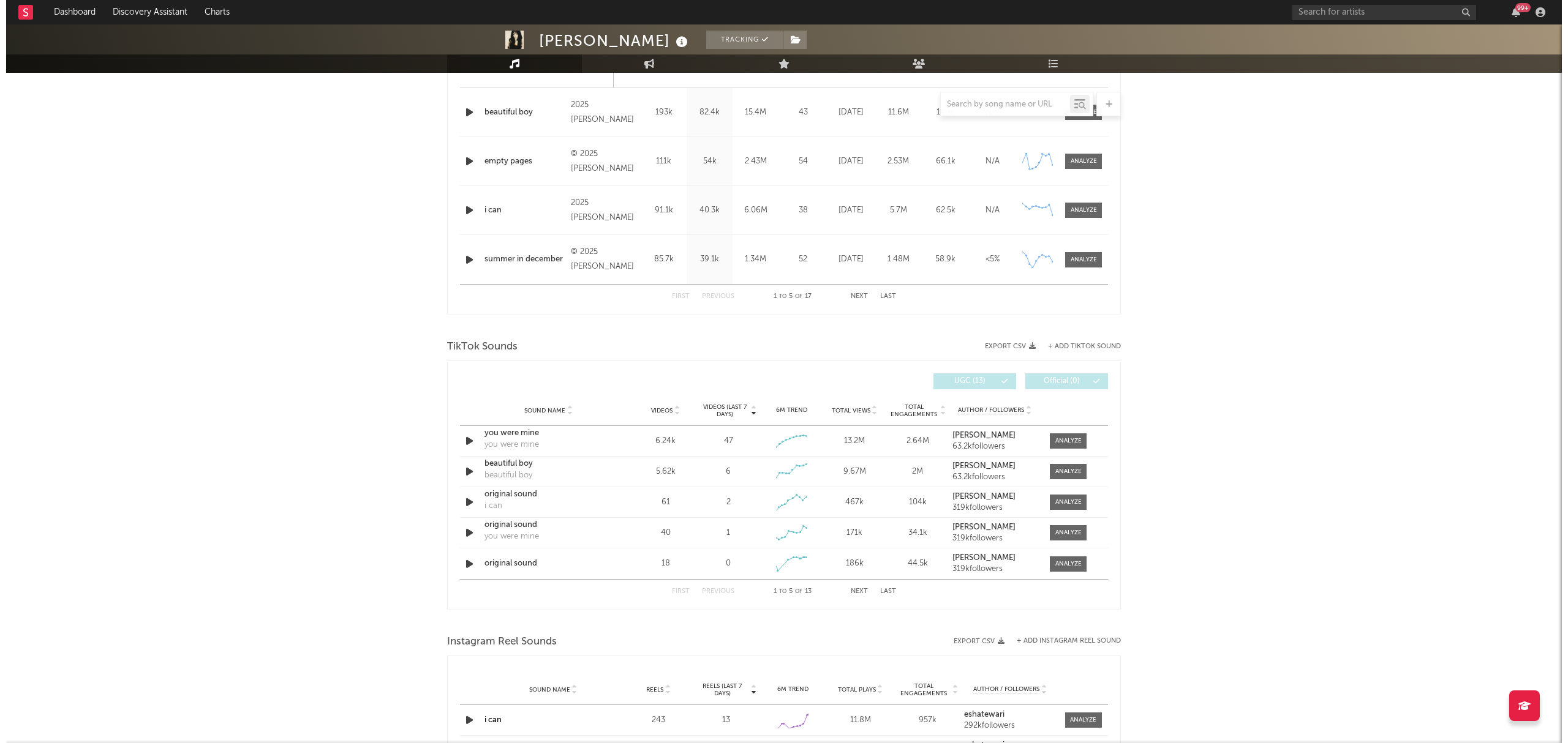
scroll to position [1142, 0]
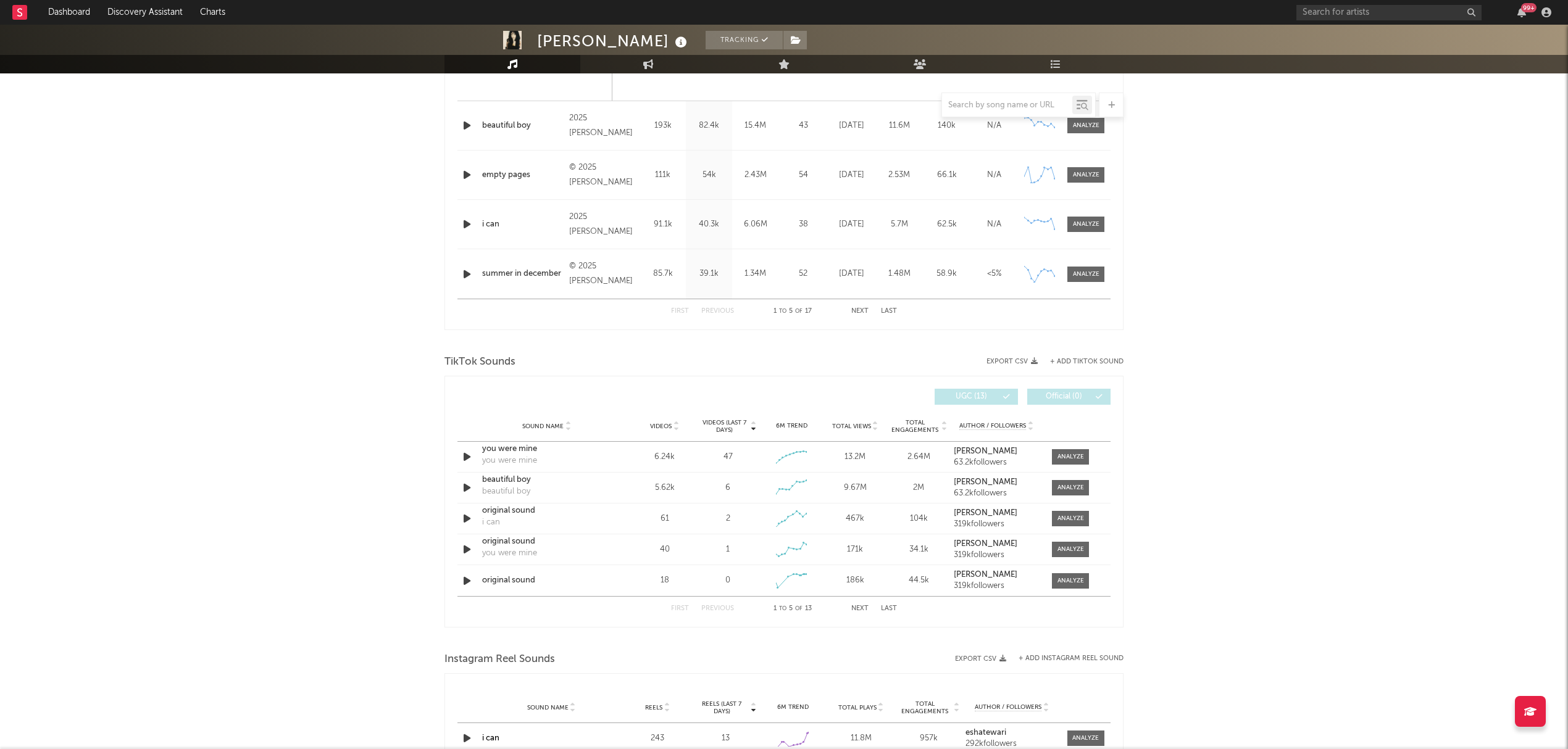
click at [1092, 356] on div "TikTok Sounds" at bounding box center [784, 362] width 679 height 21
click at [1094, 361] on button "+ Add TikTok Sound" at bounding box center [1087, 362] width 73 height 6
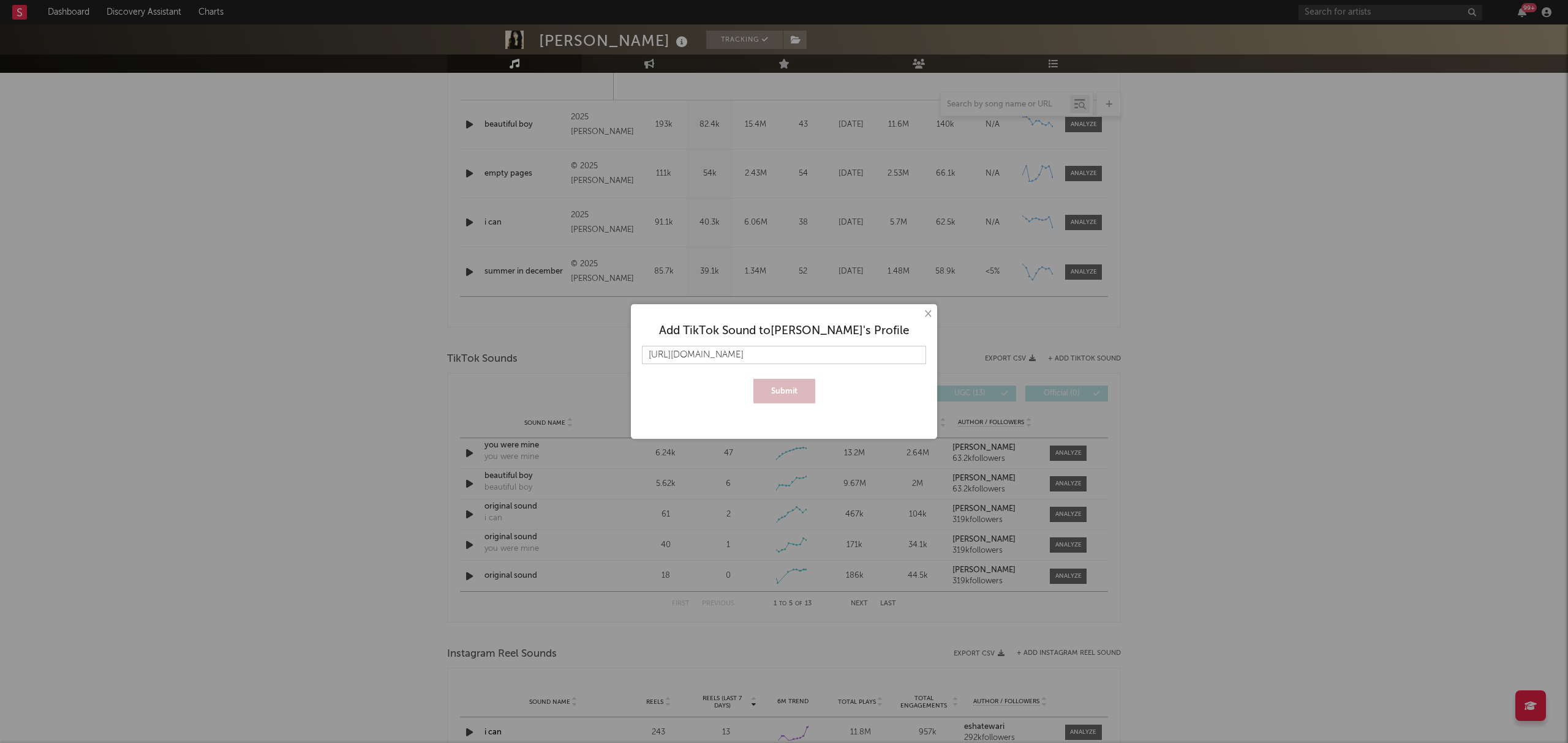
scroll to position [0, 238]
type input "https://www.tiktok.com/music/you-were-mine-out-jan-13-7457046535533005585?is_fr…"
click at [801, 392] on button "Submit" at bounding box center [784, 391] width 62 height 24
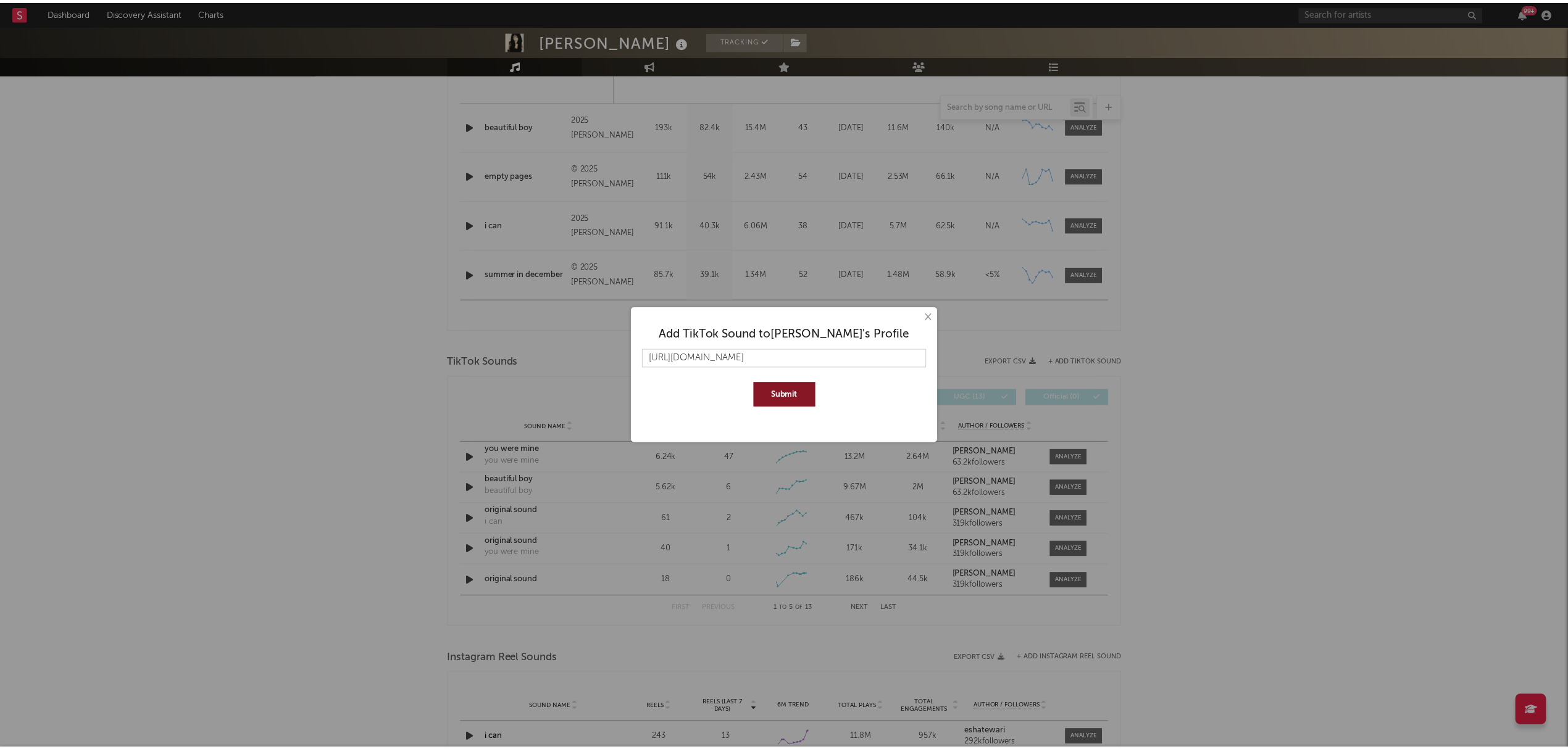
scroll to position [0, 0]
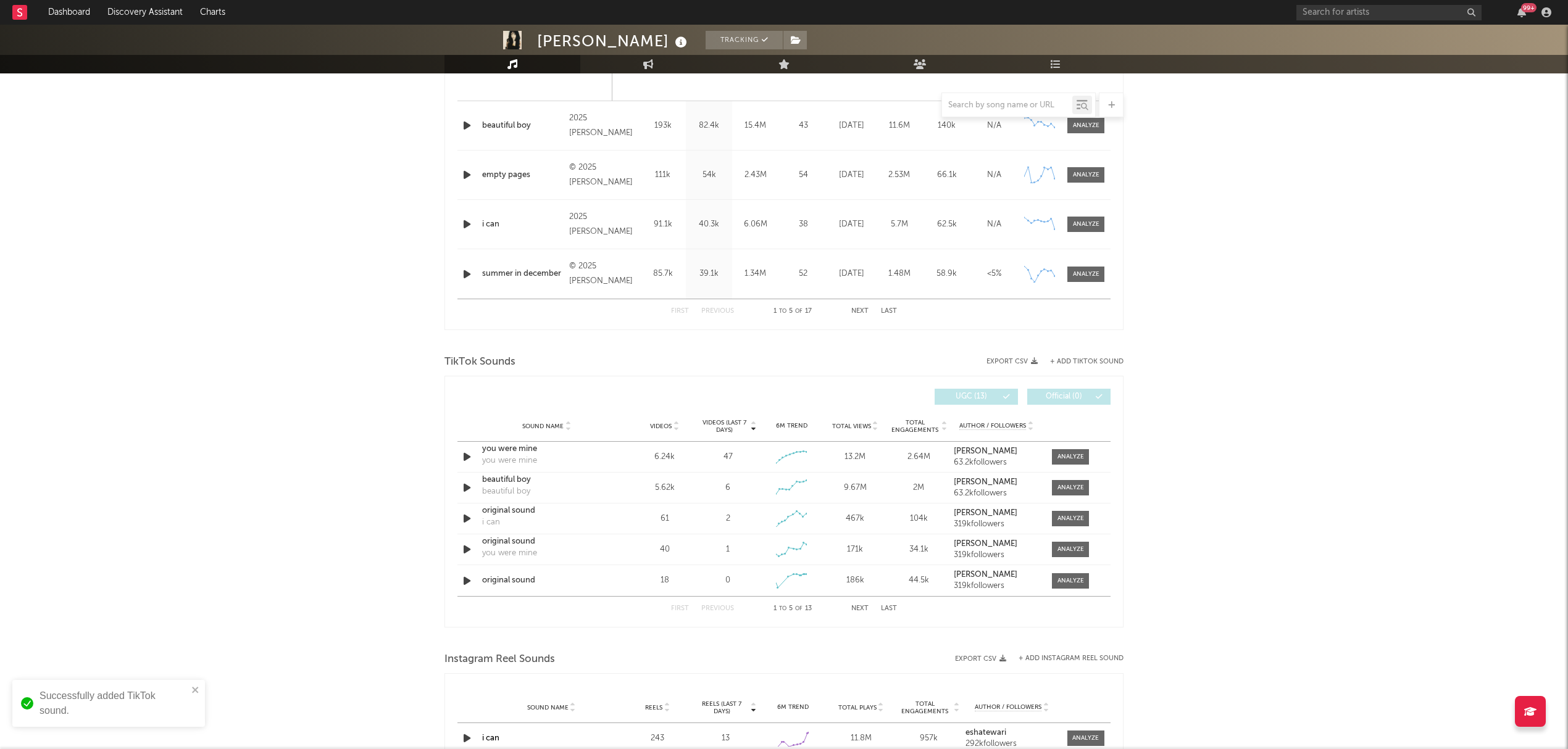
click at [1307, 448] on div "Esha Tewari Tracking Australia | Folk Edit Tracking Email Alerts Off Benchmark …" at bounding box center [784, 99] width 1568 height 2451
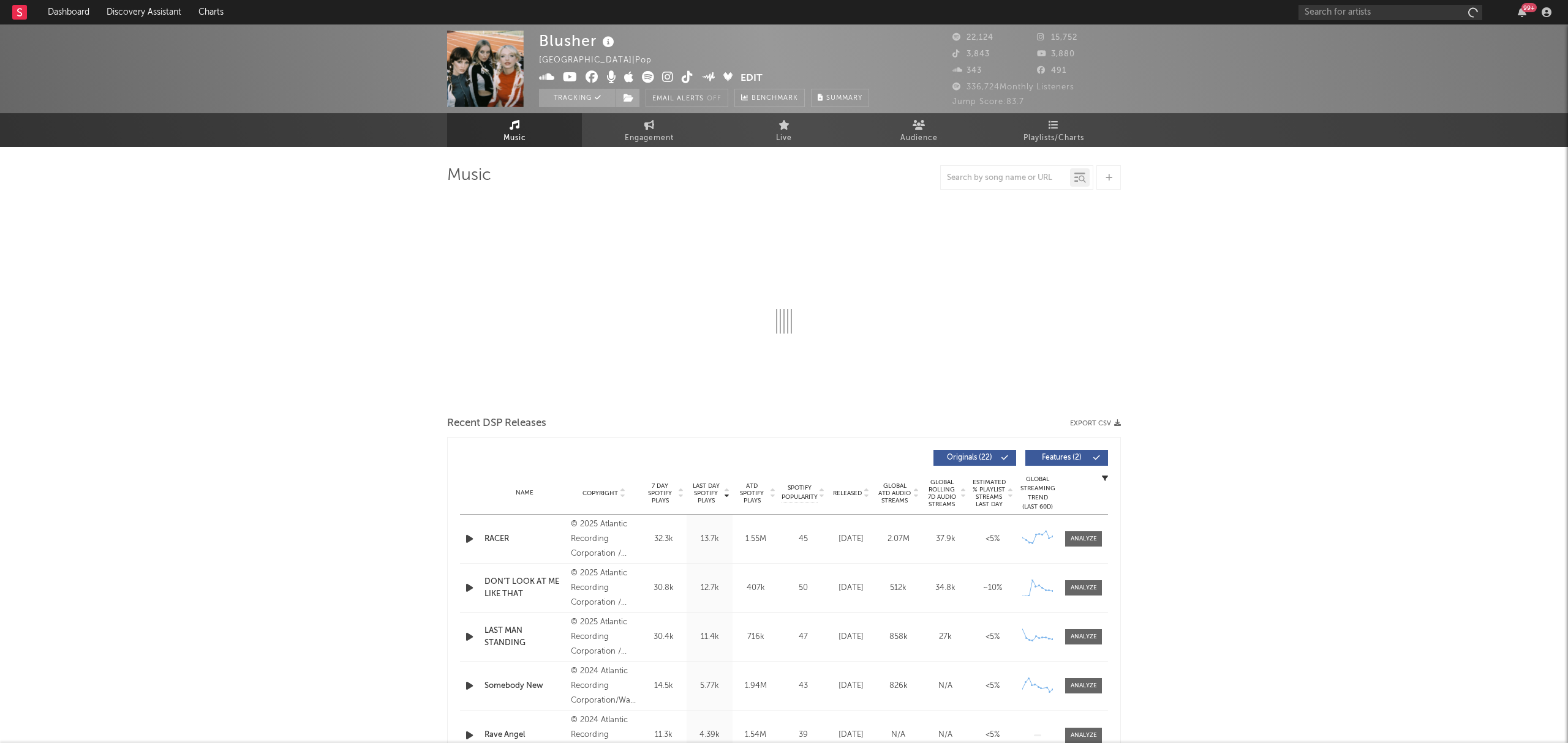
select select "6m"
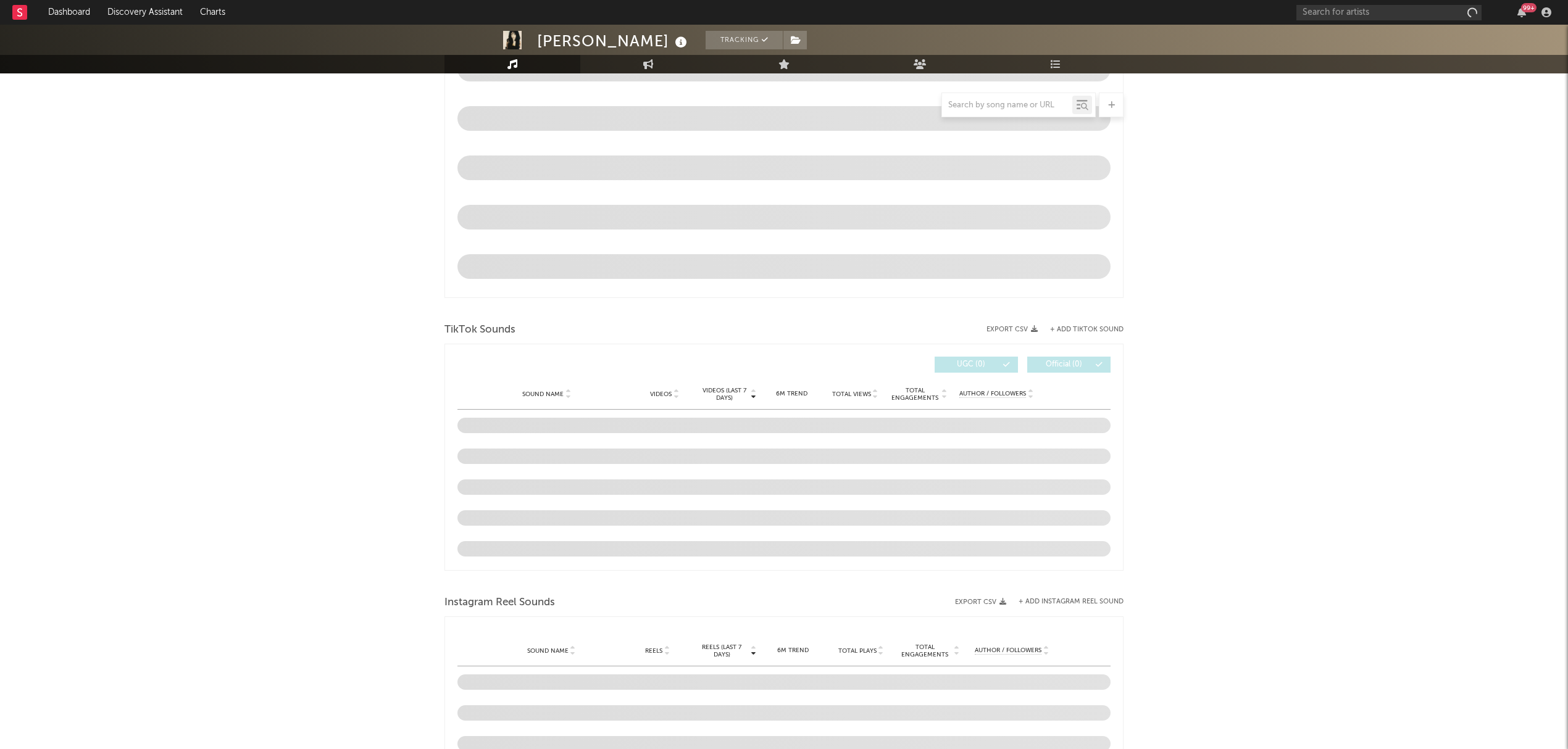
scroll to position [493, 0]
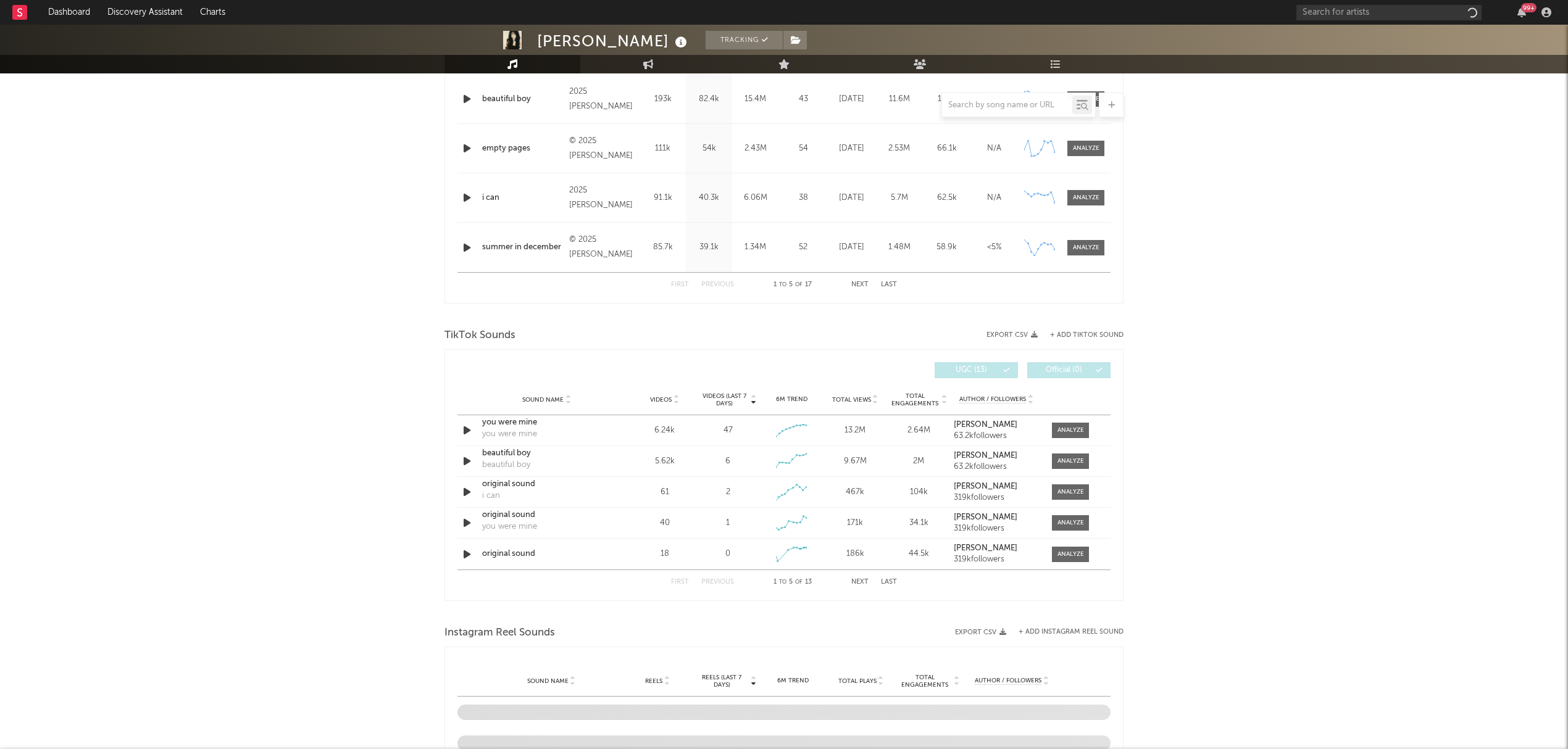
select select "6m"
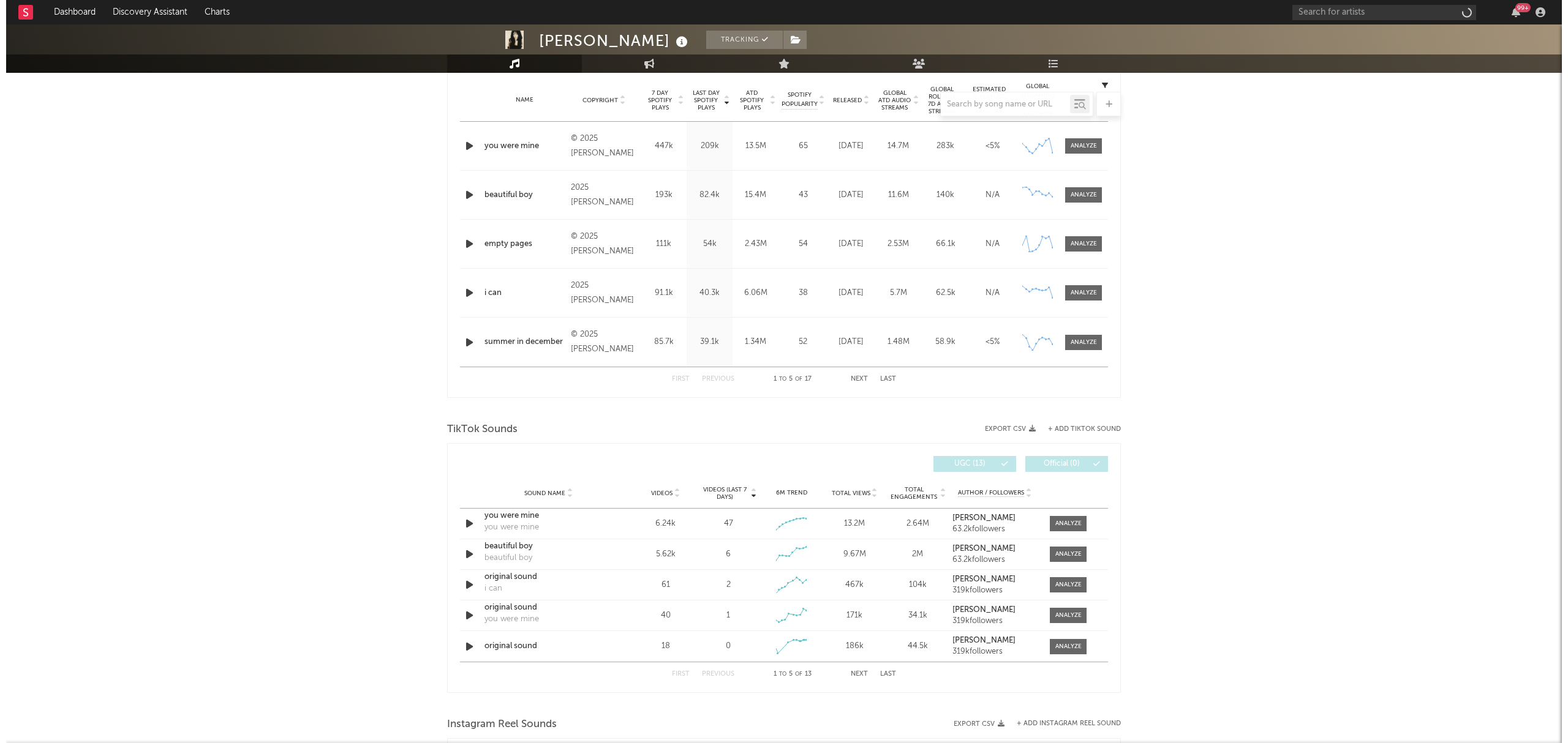
scroll to position [587, 0]
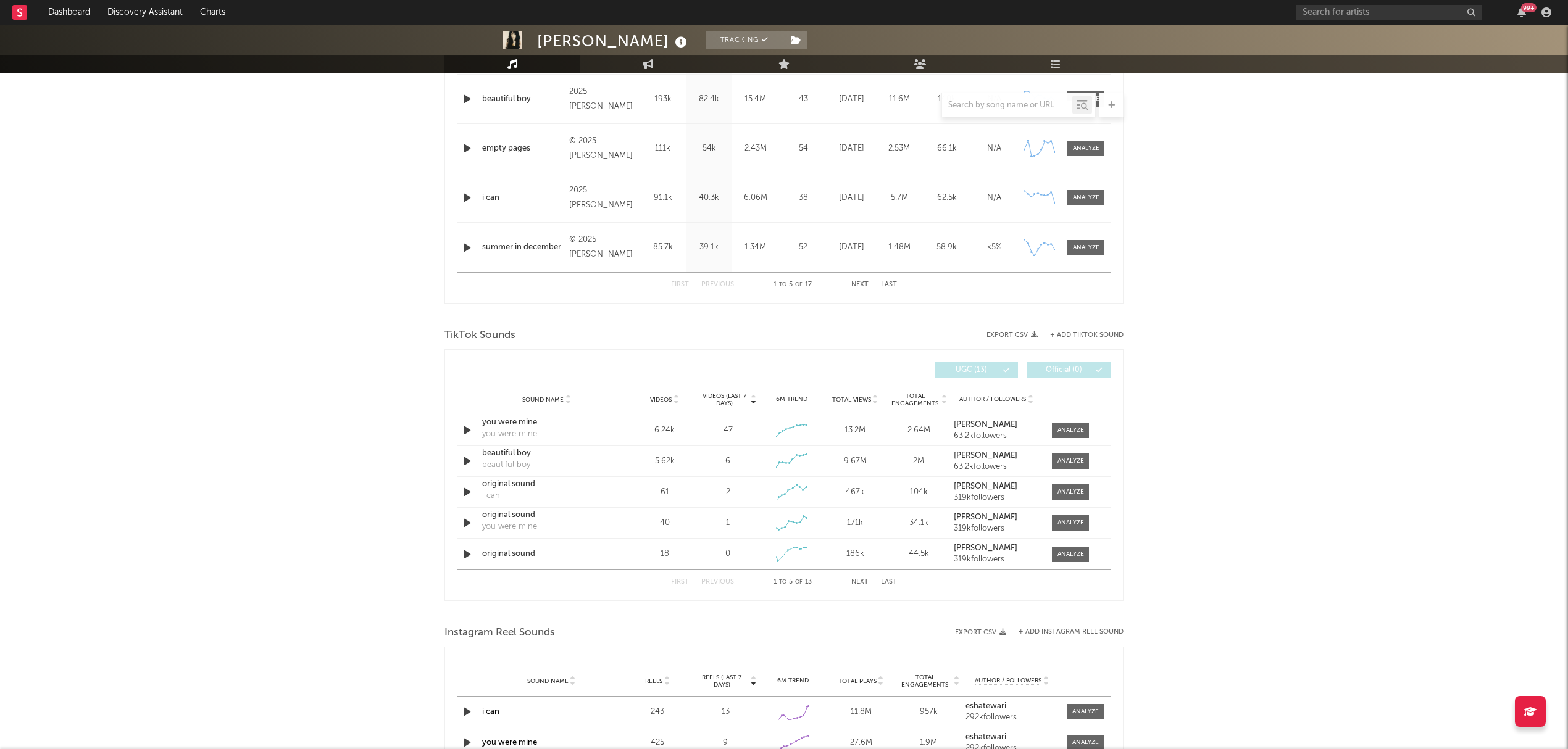
click at [862, 582] on button "Next" at bounding box center [860, 582] width 18 height 6
click at [731, 581] on button "Previous" at bounding box center [718, 582] width 32 height 6
click at [1079, 336] on button "+ Add TikTok Sound" at bounding box center [1087, 335] width 73 height 6
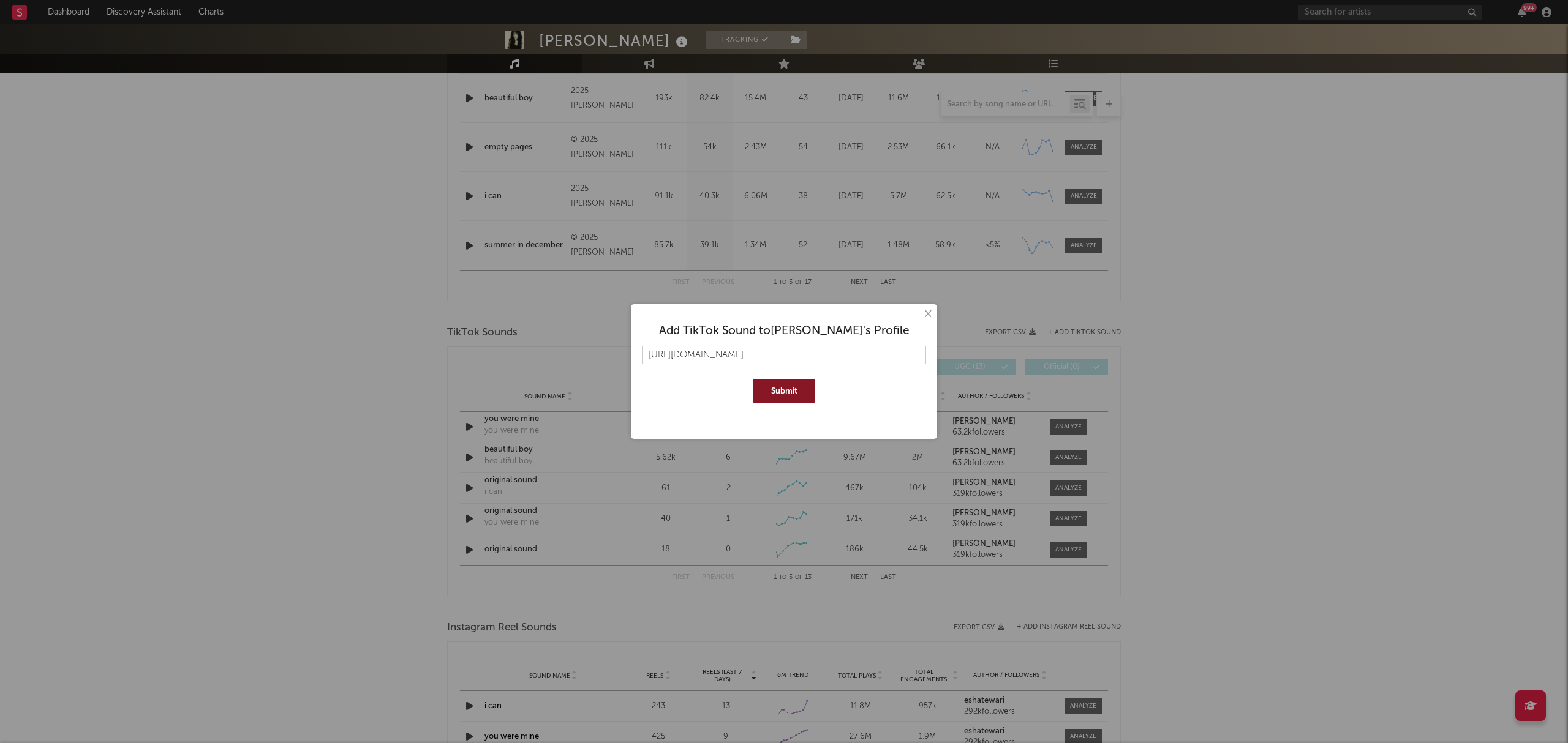
scroll to position [0, 189]
type input "https://www.tiktok.com/music/original-sound-7544432108408802061?is_from_webapp=…"
click at [799, 395] on button "Submit" at bounding box center [784, 391] width 62 height 24
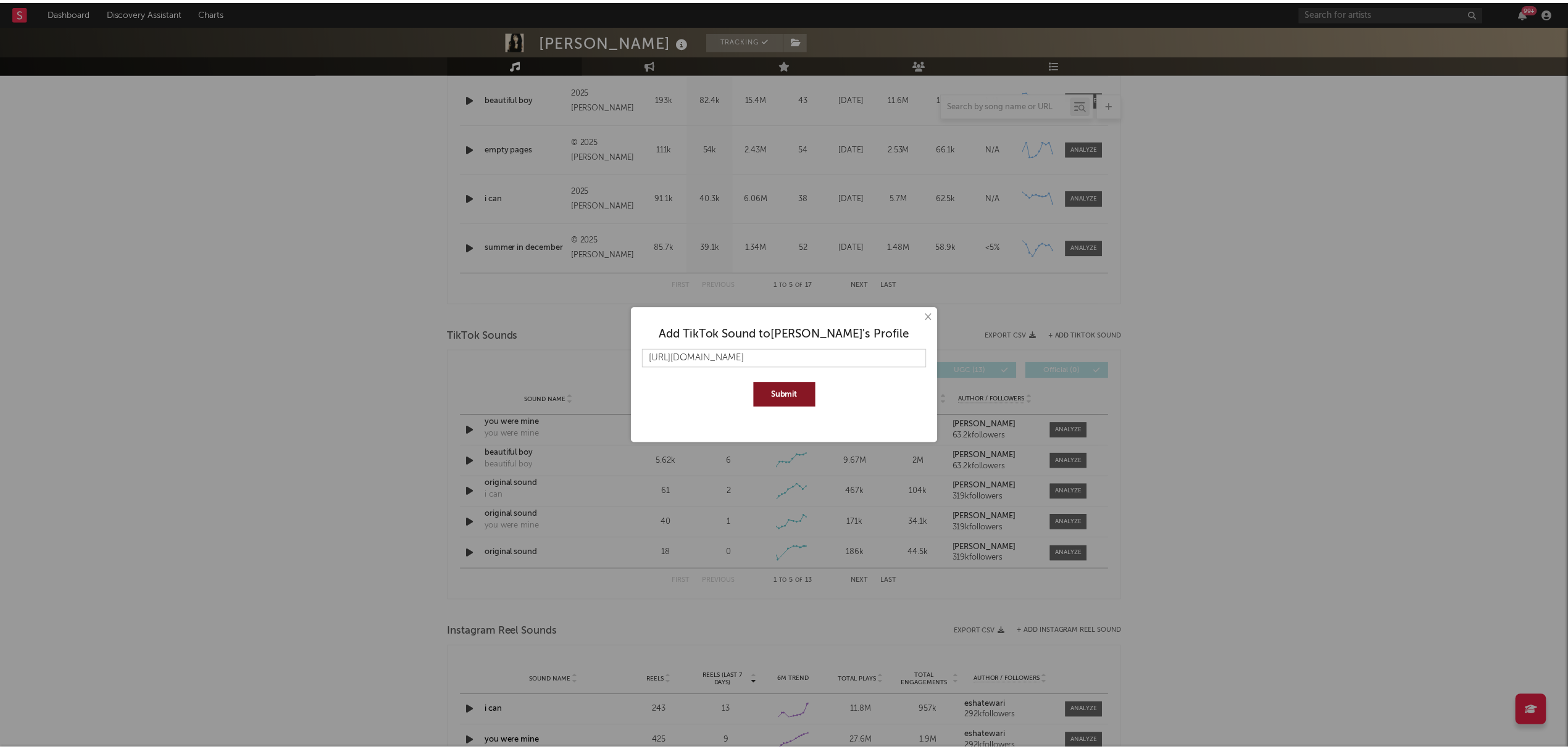
scroll to position [0, 0]
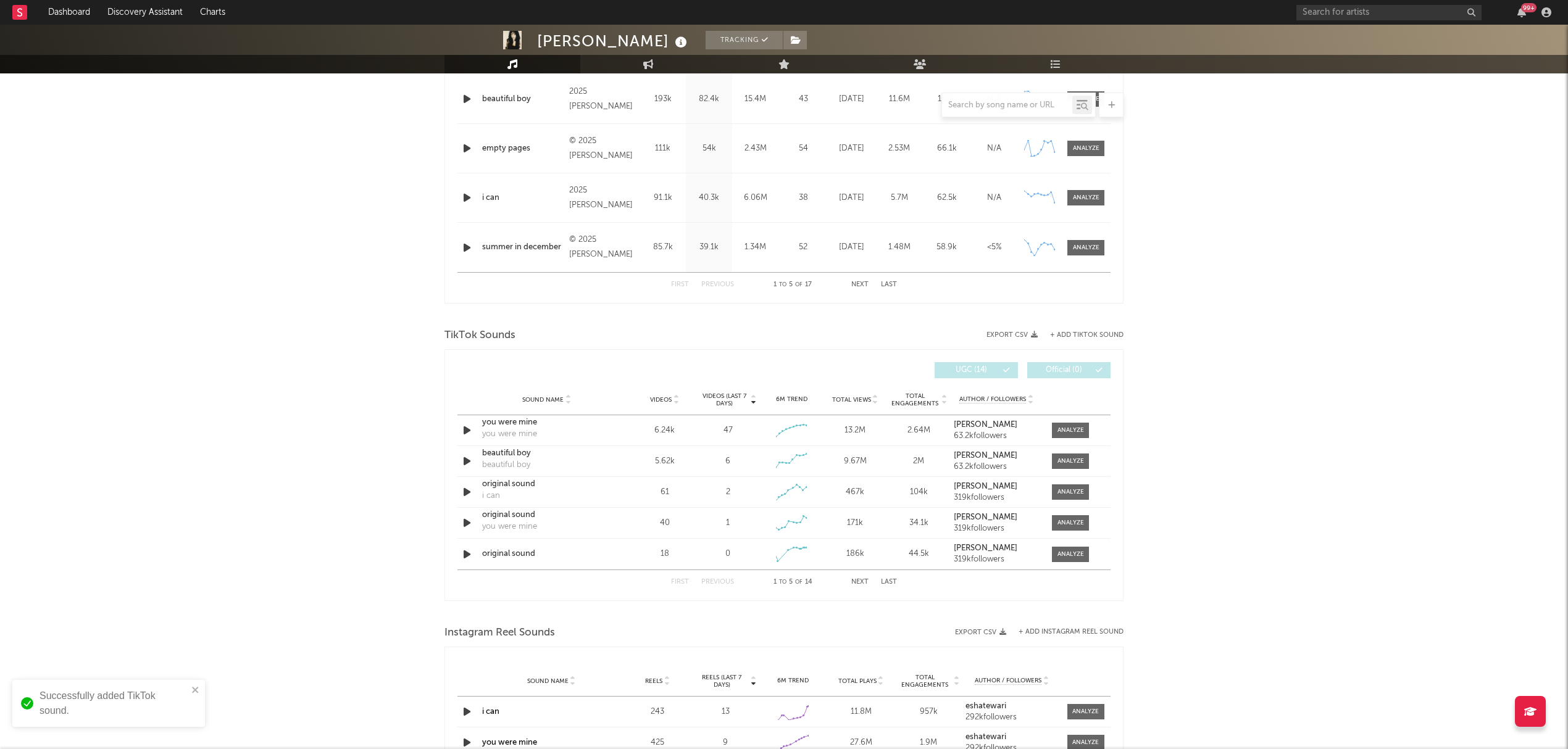
click at [854, 582] on button "Next" at bounding box center [860, 582] width 18 height 6
click at [849, 583] on div "First Previous 6 to 10 of 14 Next Last" at bounding box center [784, 582] width 226 height 24
click at [857, 585] on button "Next" at bounding box center [860, 582] width 18 height 6
click at [712, 582] on button "Previous" at bounding box center [718, 582] width 32 height 6
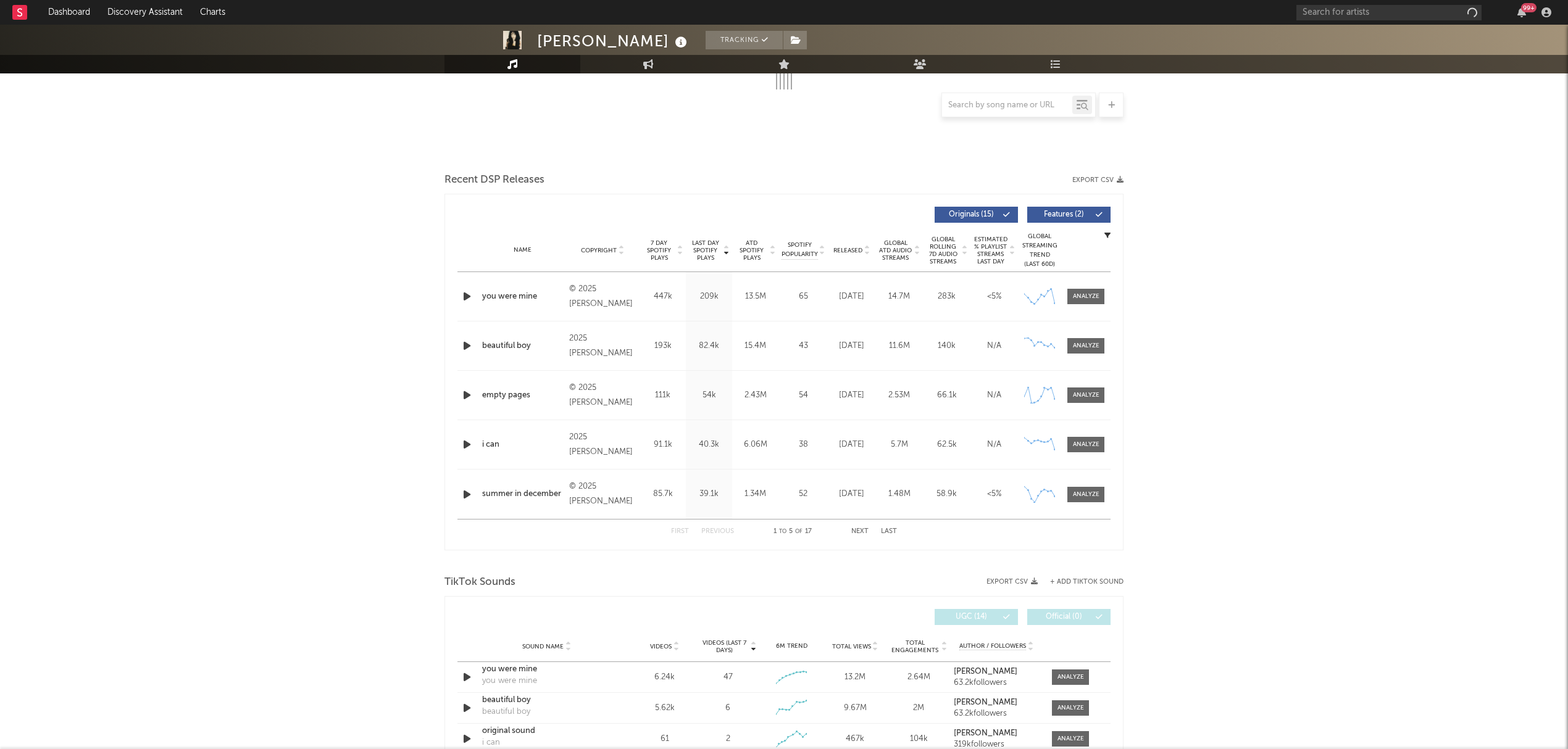
scroll to position [591, 0]
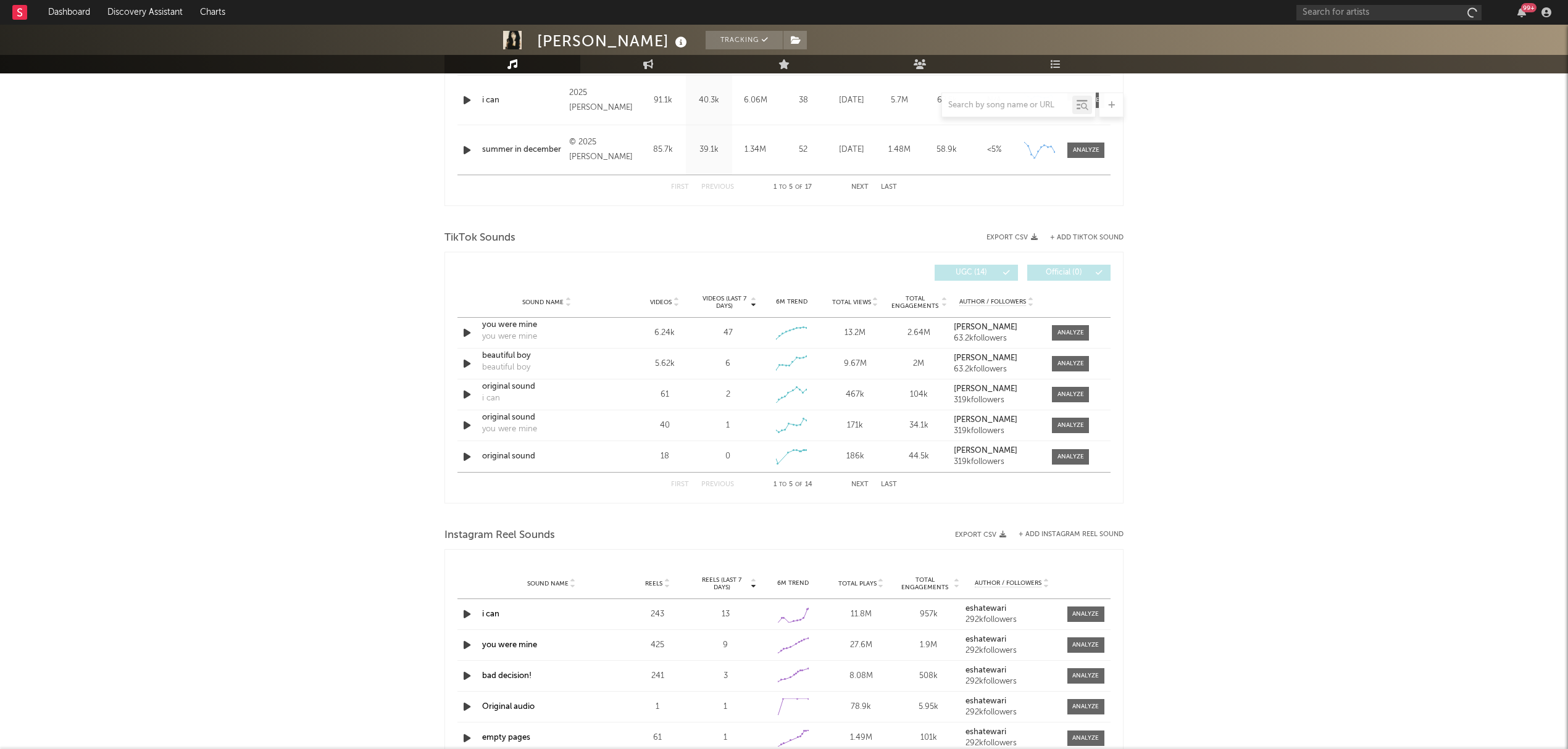
select select "6m"
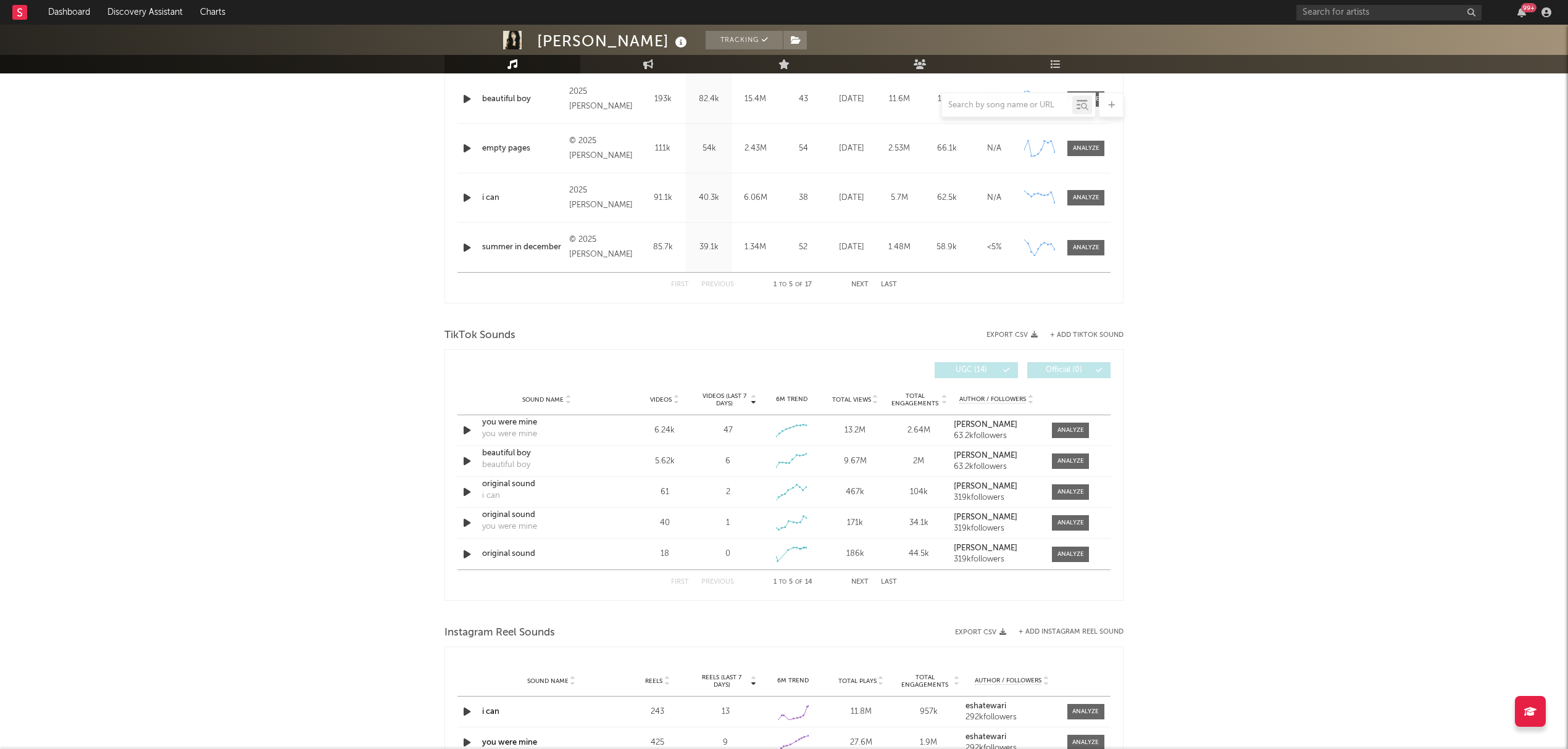
click at [862, 580] on button "Next" at bounding box center [860, 582] width 18 height 6
click at [708, 581] on button "Previous" at bounding box center [718, 582] width 32 height 6
drag, startPoint x: 1144, startPoint y: 478, endPoint x: 1134, endPoint y: 489, distance: 14.9
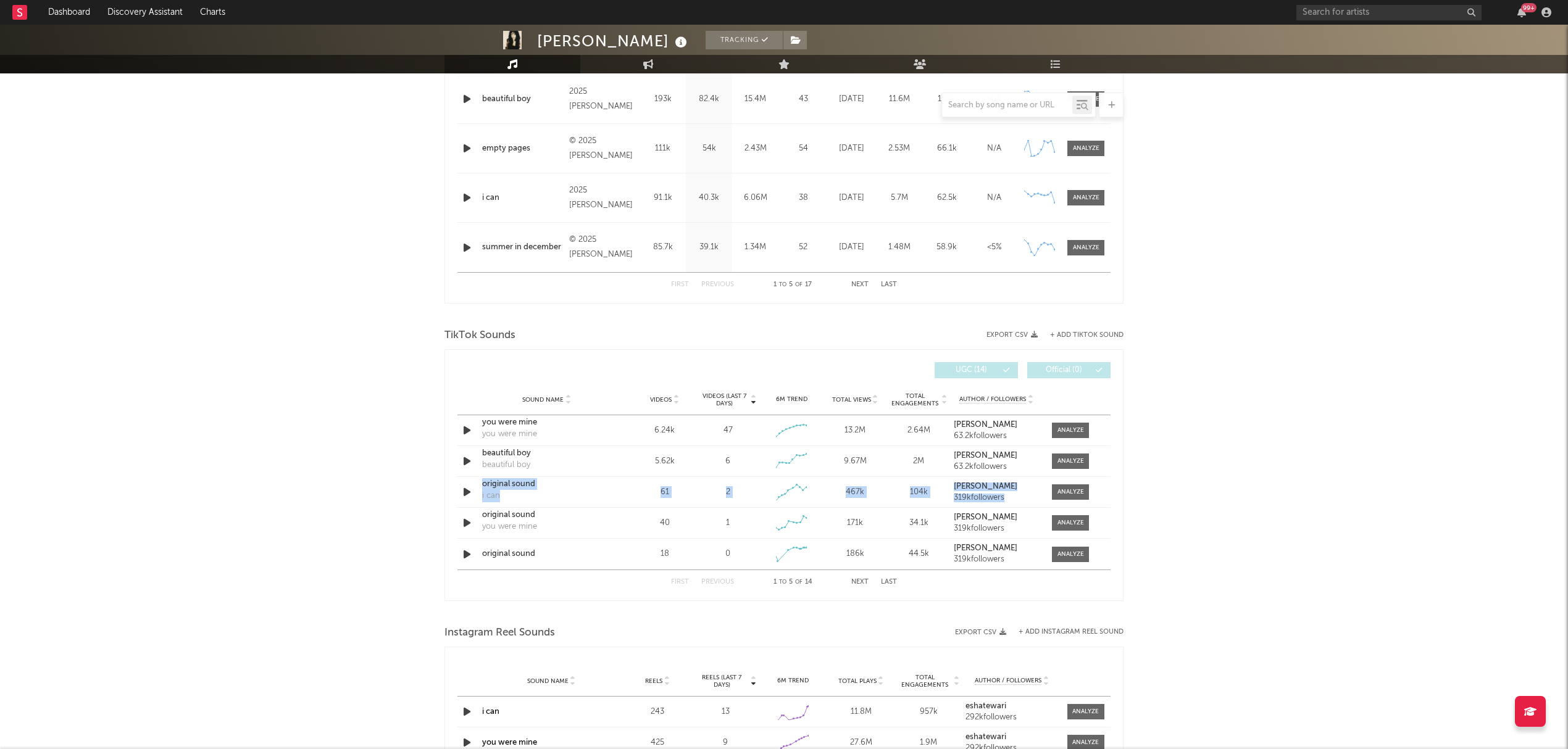
click at [1135, 489] on div "[PERSON_NAME] Tracking [GEOGRAPHIC_DATA] | Folk Edit Tracking Email Alerts Off …" at bounding box center [784, 365] width 1568 height 1864
click at [1129, 503] on div "[PERSON_NAME] Tracking [GEOGRAPHIC_DATA] | Folk Edit Tracking Email Alerts Off …" at bounding box center [784, 365] width 1568 height 1864
click at [1149, 538] on div "[PERSON_NAME] Tracking [GEOGRAPHIC_DATA] | Folk Edit Tracking Email Alerts Off …" at bounding box center [784, 365] width 1568 height 1864
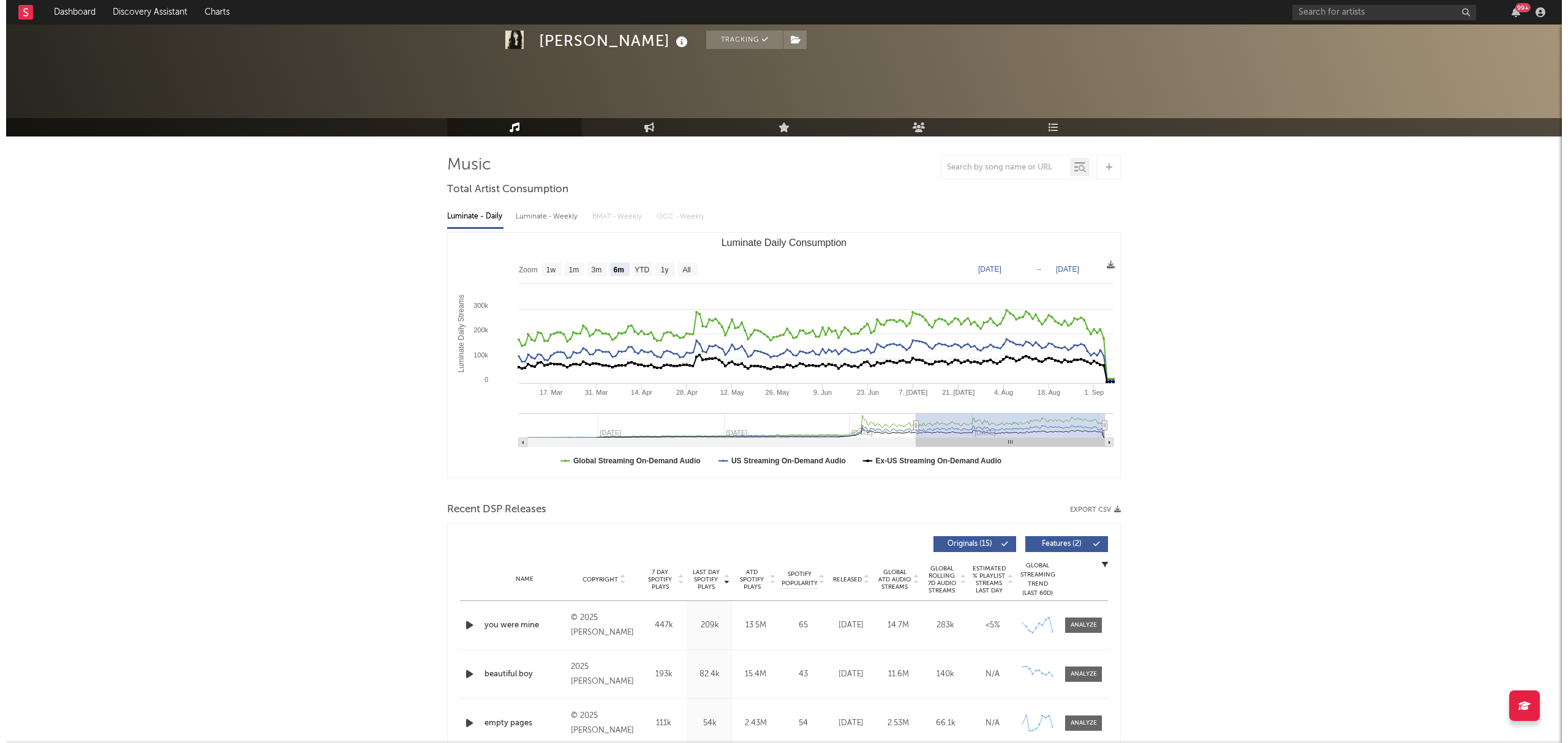
scroll to position [0, 0]
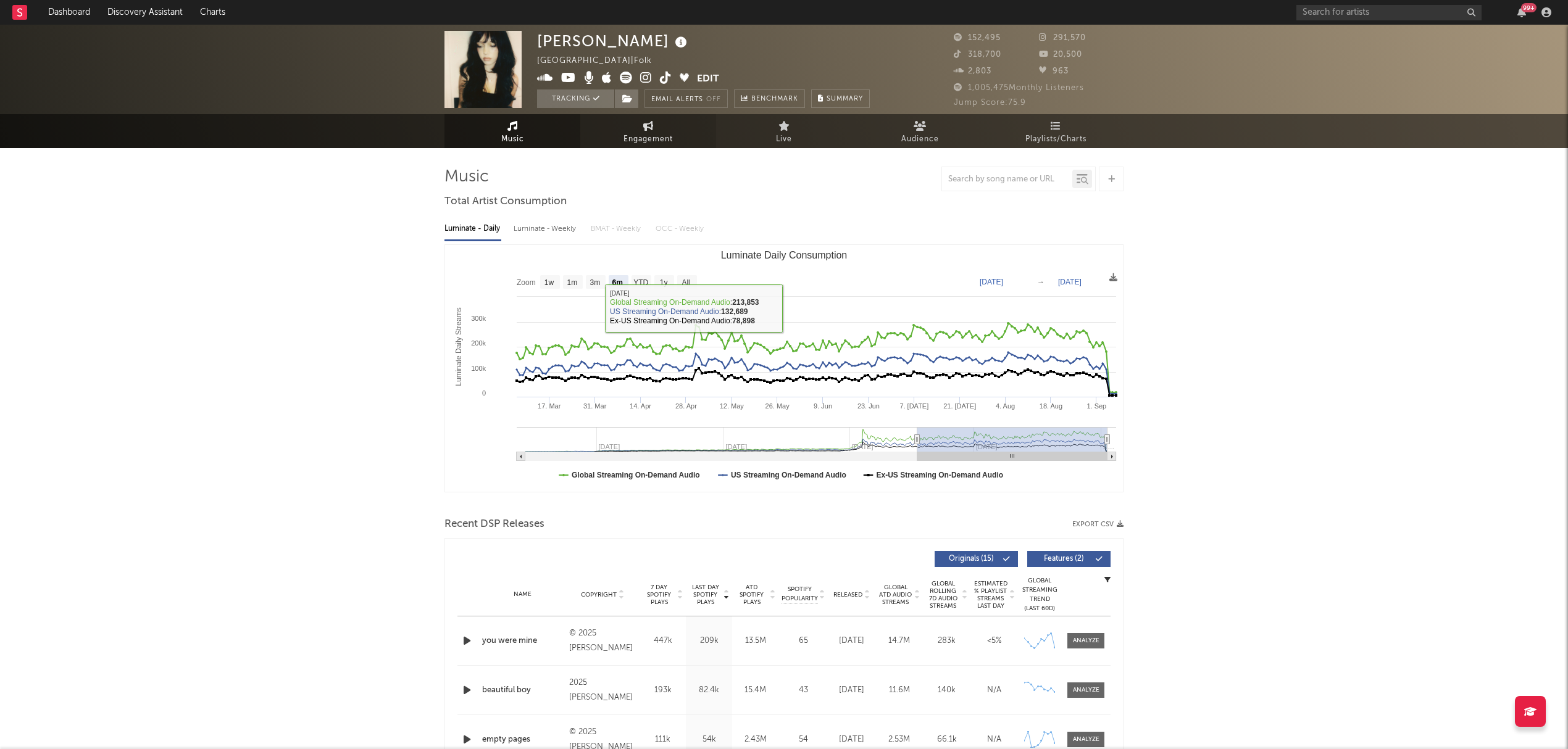
click at [647, 117] on link "Engagement" at bounding box center [648, 131] width 136 height 34
select select "1w"
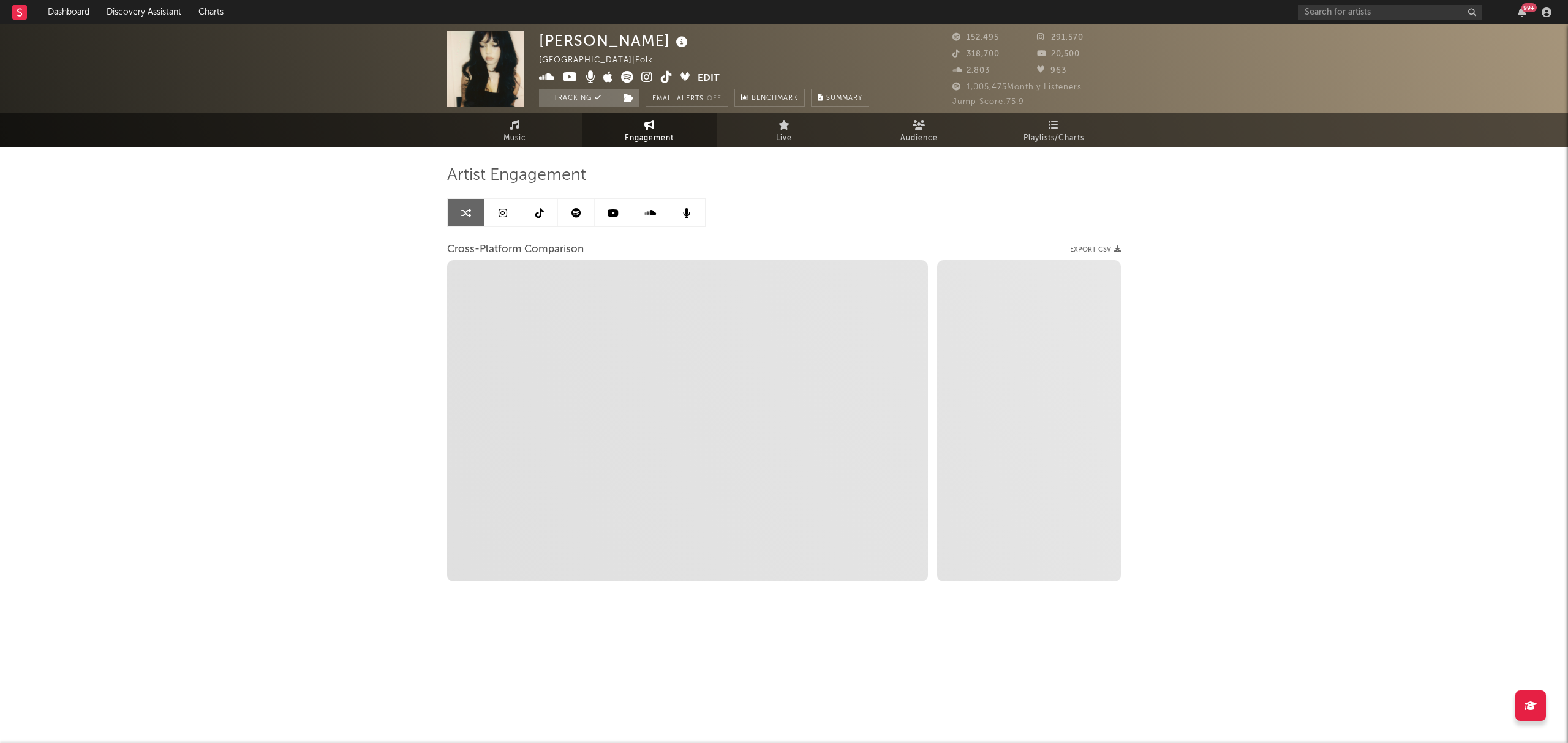
select select "1m"
